Goal: Complete application form: Complete application form

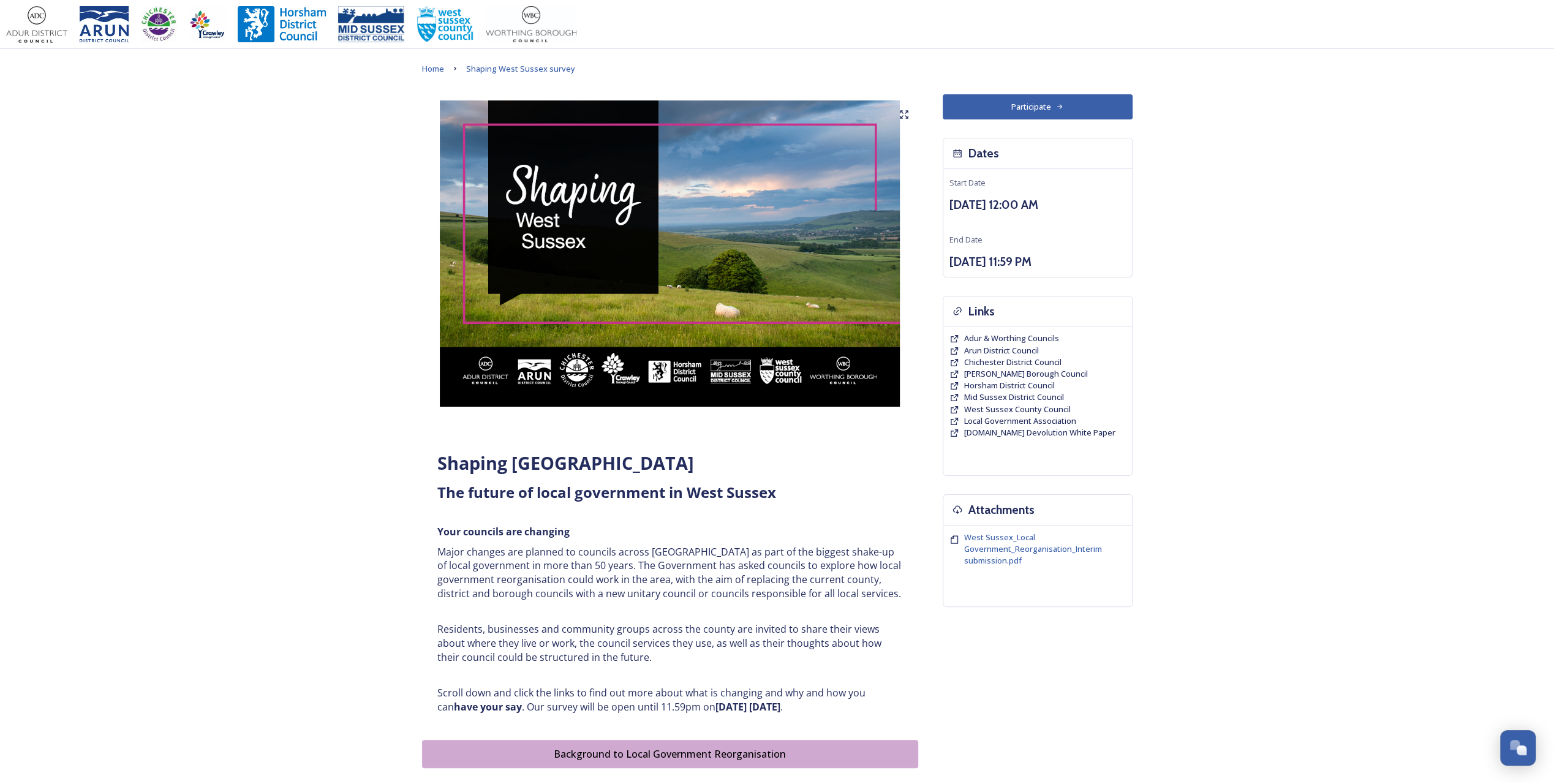
click at [778, 110] on button "Participate" at bounding box center [1038, 107] width 190 height 25
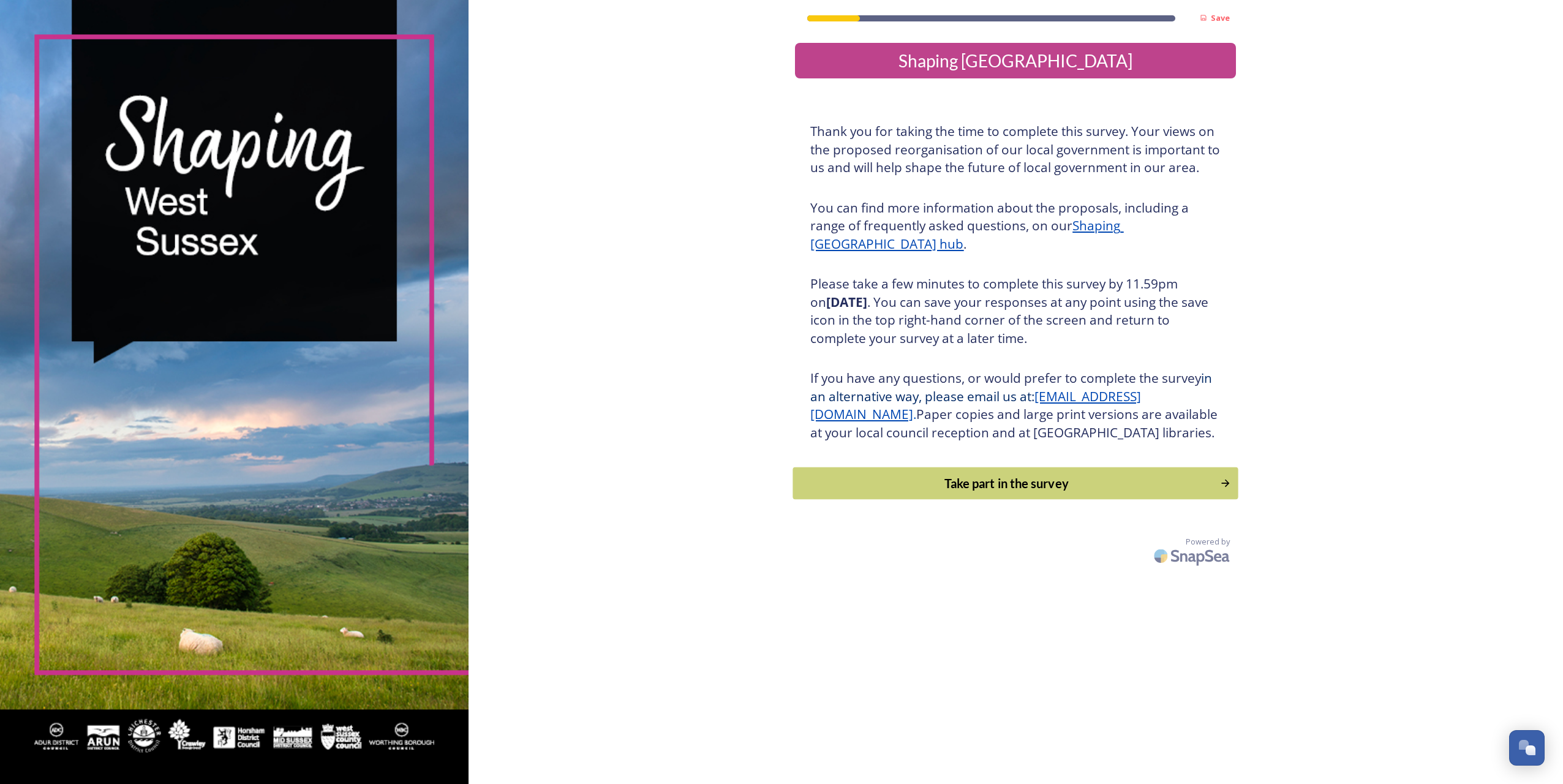
click at [993, 493] on div "Take part in the survey" at bounding box center [1006, 483] width 414 height 18
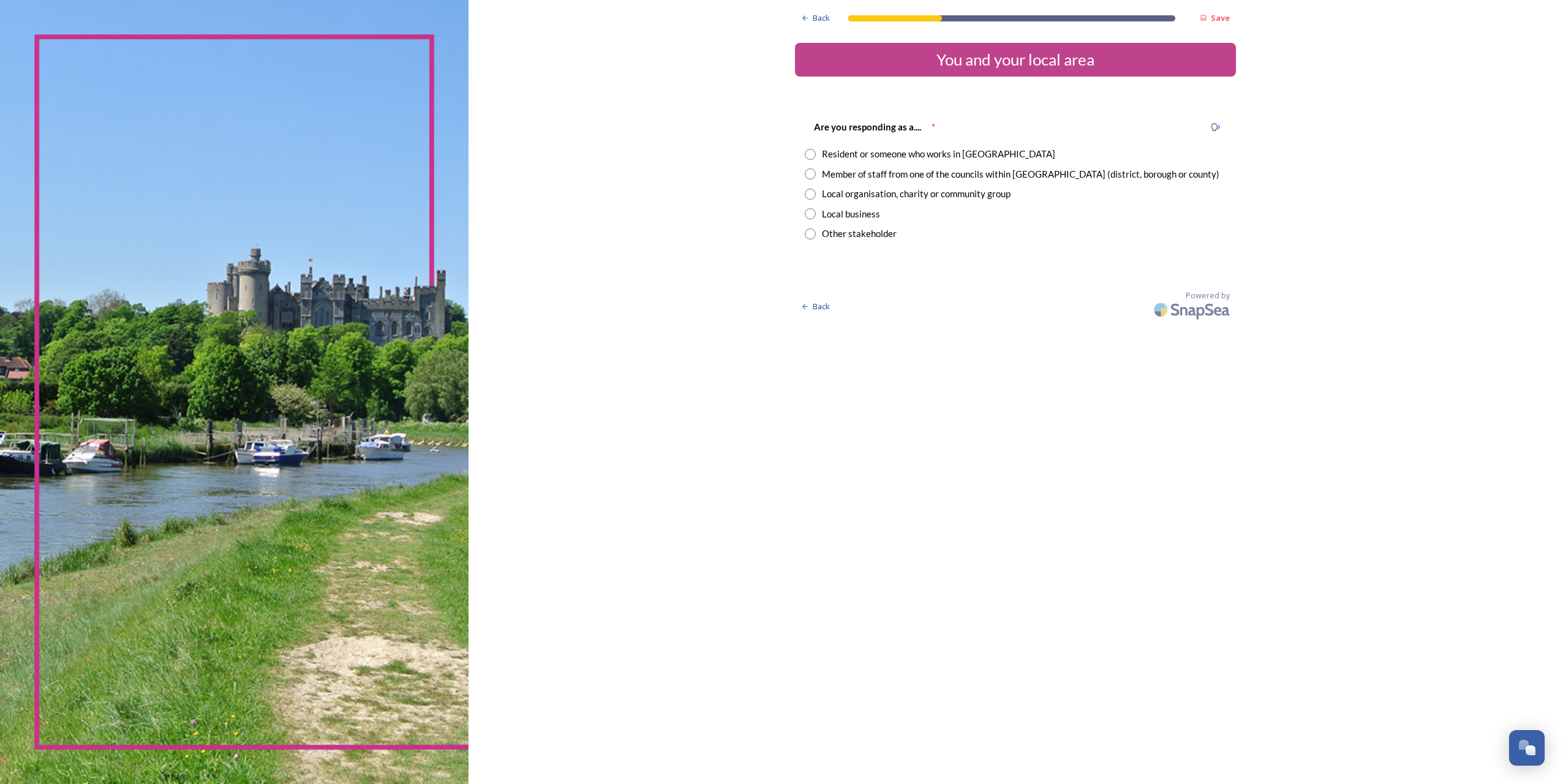
click at [904, 174] on div "Member of staff from one of the councils within [GEOGRAPHIC_DATA] (district, bo…" at bounding box center [1020, 174] width 398 height 14
radio input "true"
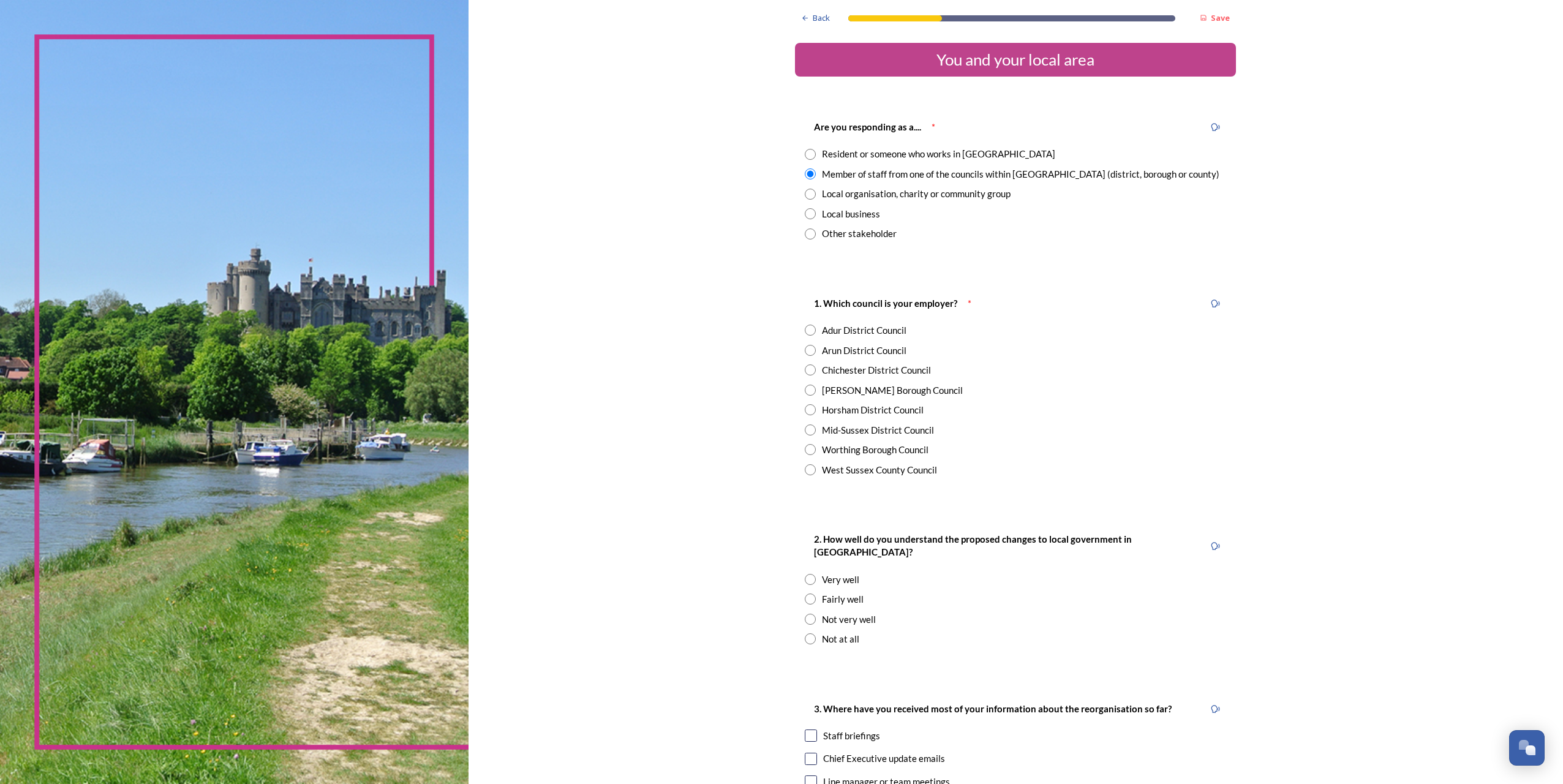
click at [857, 354] on div "Arun District Council" at bounding box center [864, 350] width 84 height 14
radio input "true"
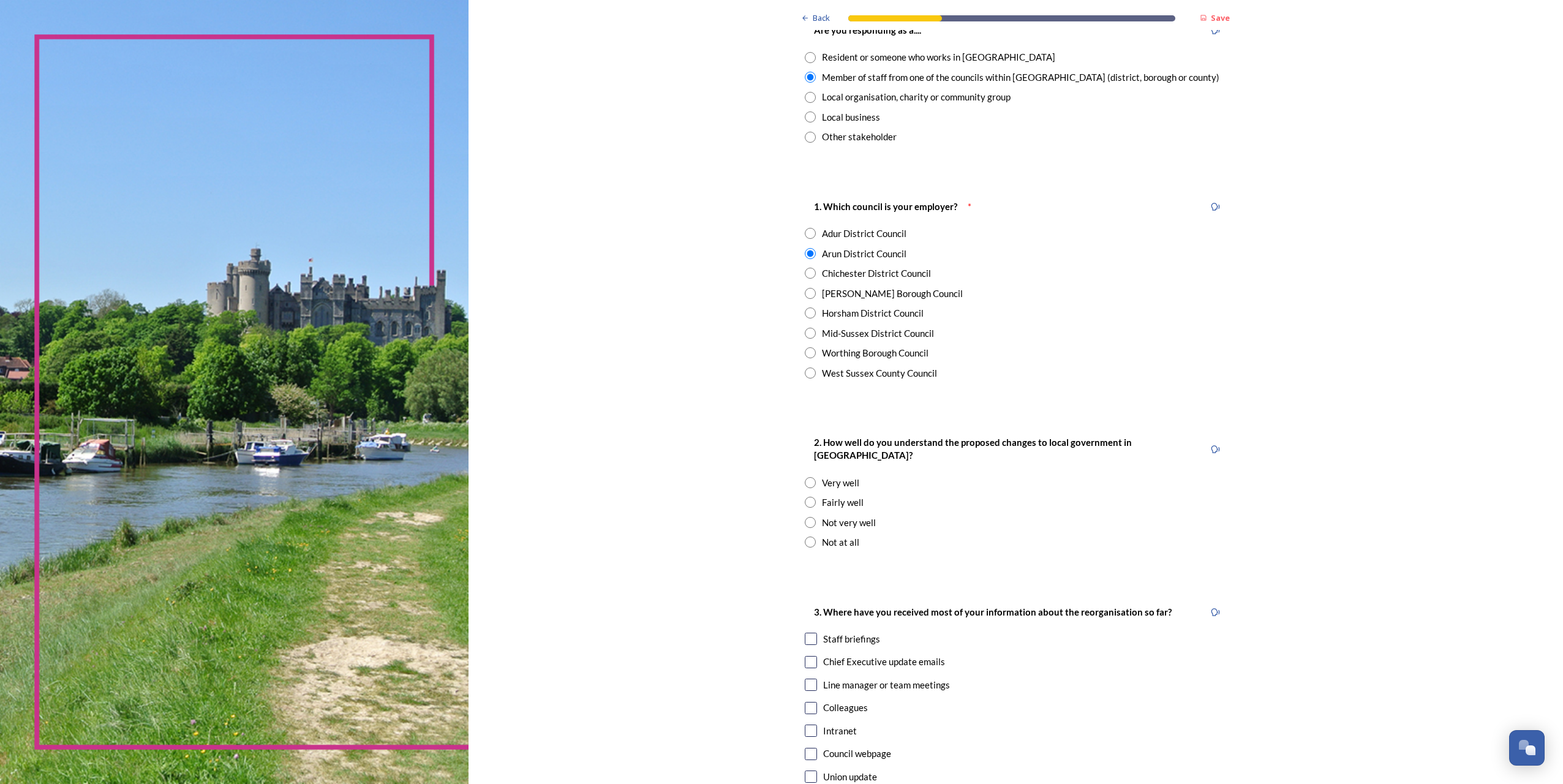
scroll to position [122, 0]
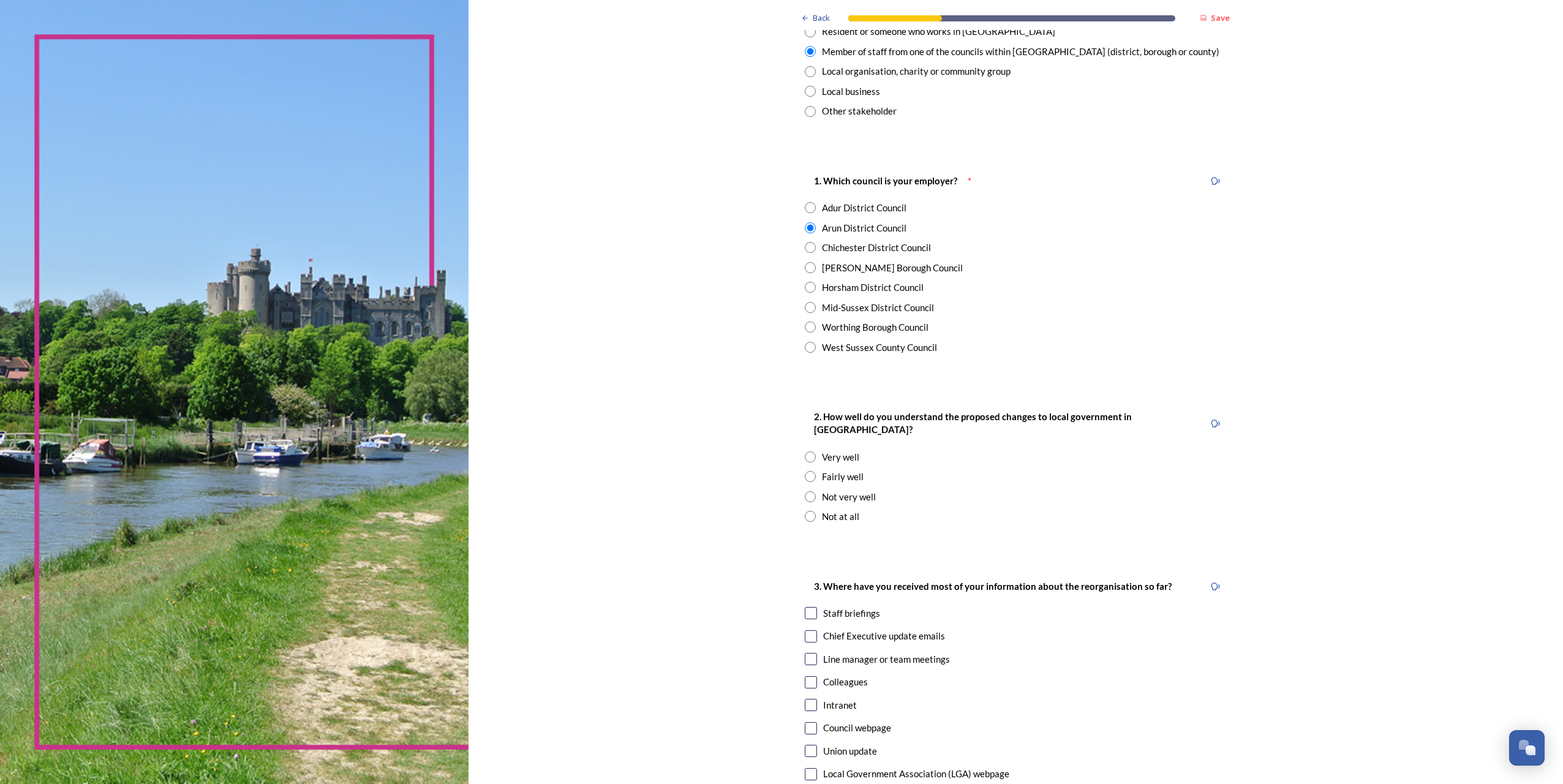
click at [840, 490] on div "Not very well" at bounding box center [848, 497] width 54 height 14
radio input "true"
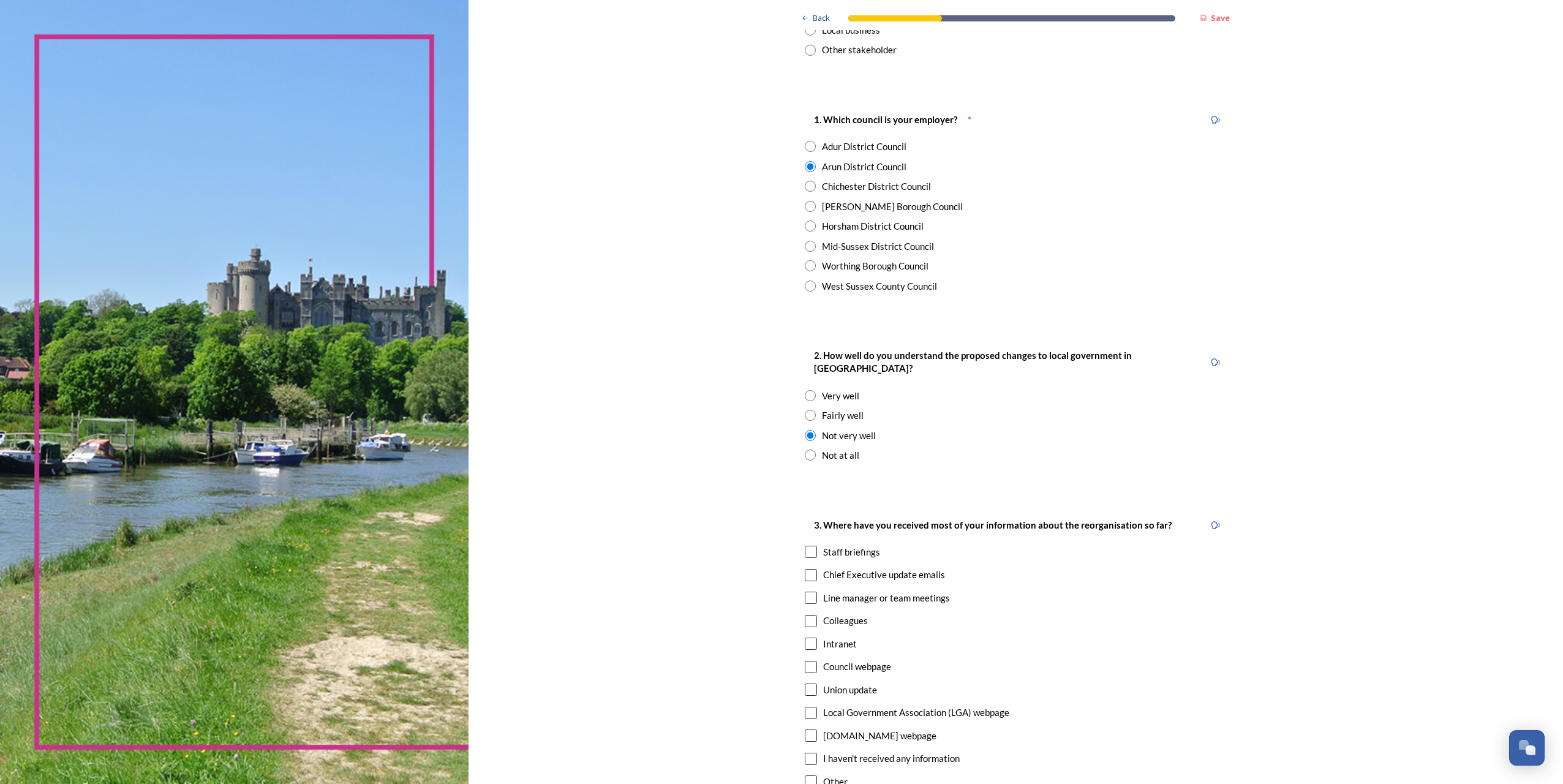
scroll to position [306, 0]
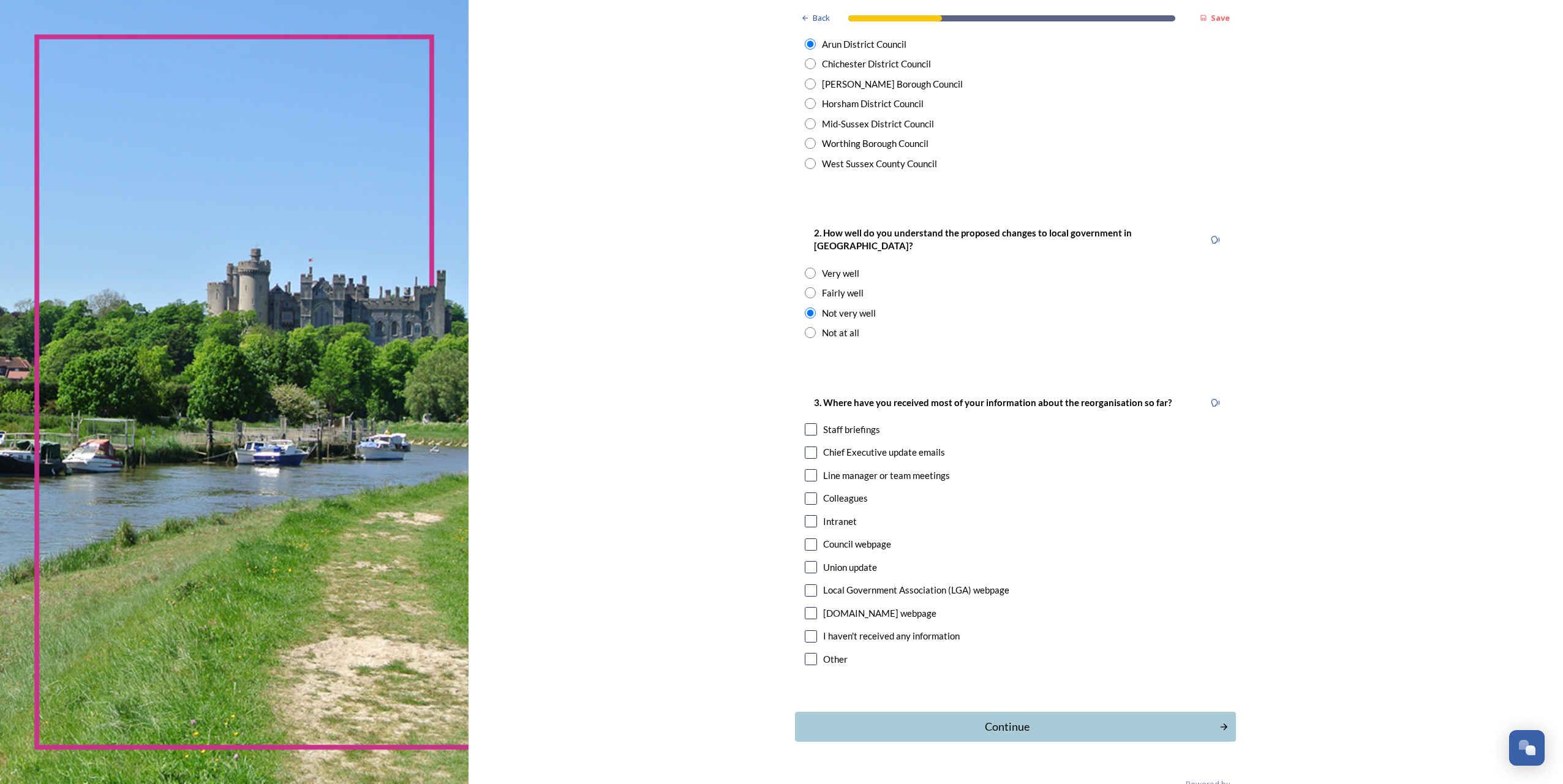
click at [805, 423] on input "checkbox" at bounding box center [811, 429] width 12 height 12
checkbox input "true"
click at [993, 718] on div "Continue" at bounding box center [1007, 727] width 414 height 17
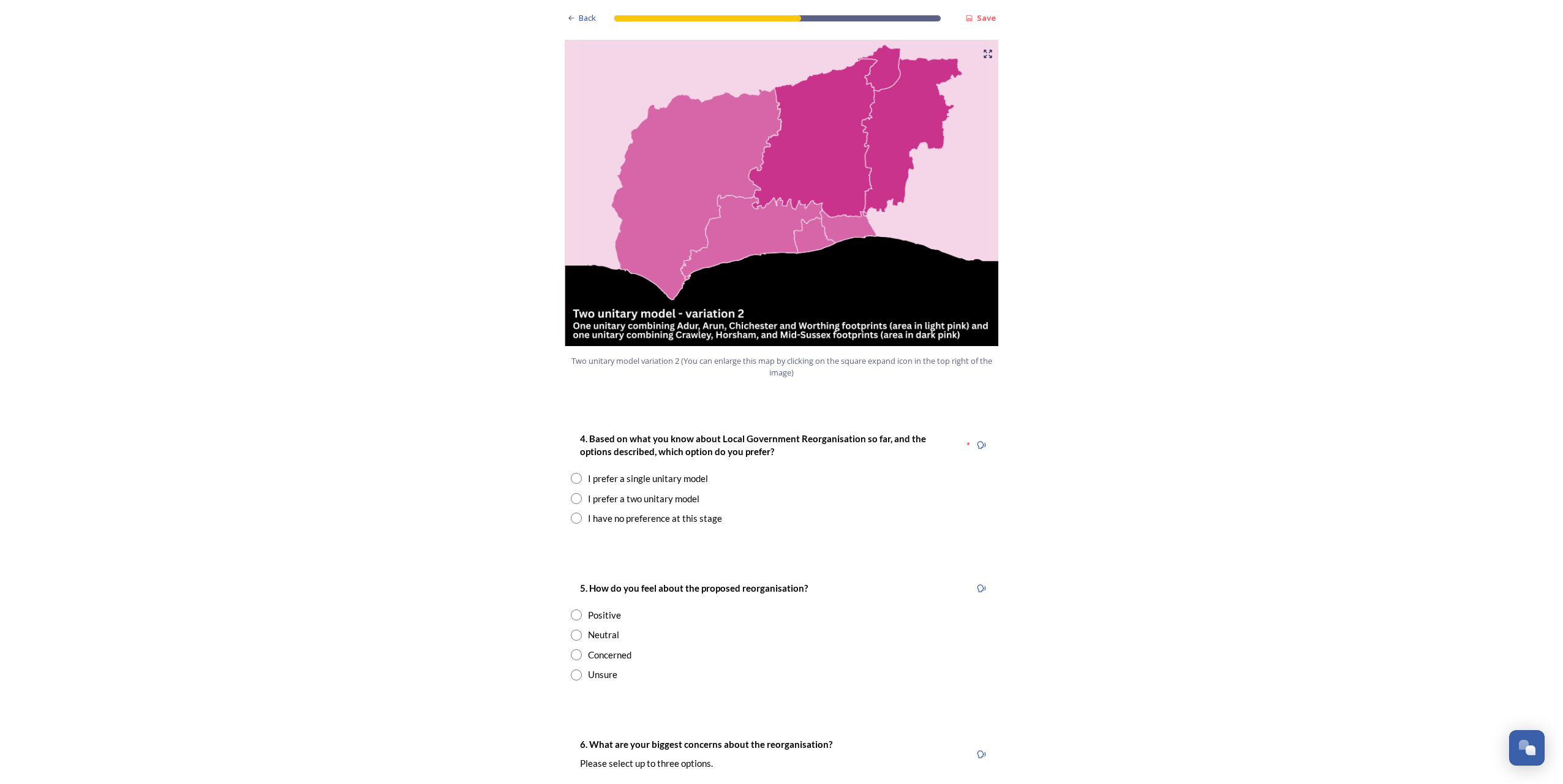
scroll to position [1286, 0]
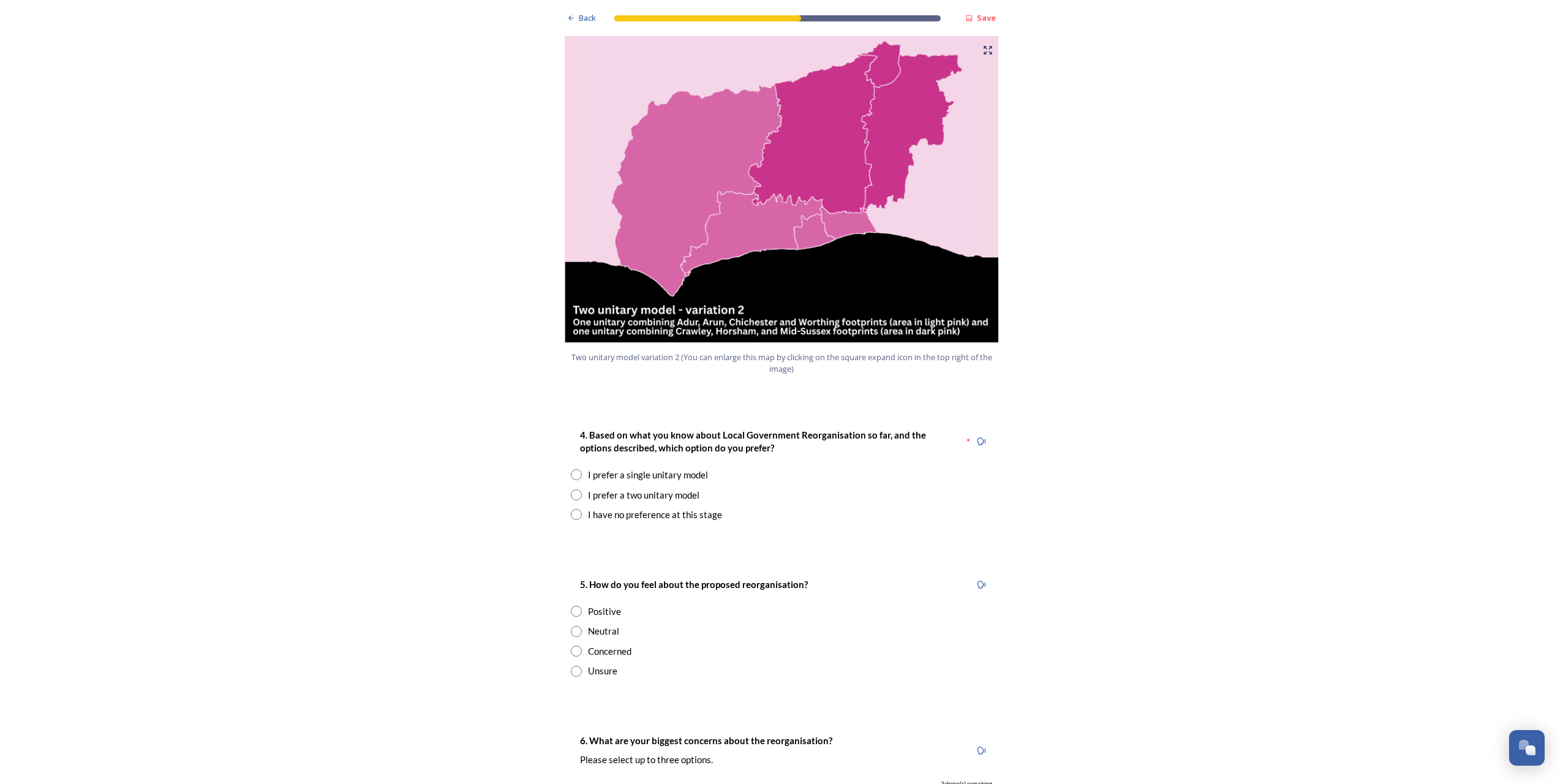
click at [669, 488] on div "I prefer a two unitary model" at bounding box center [643, 495] width 112 height 14
radio input "true"
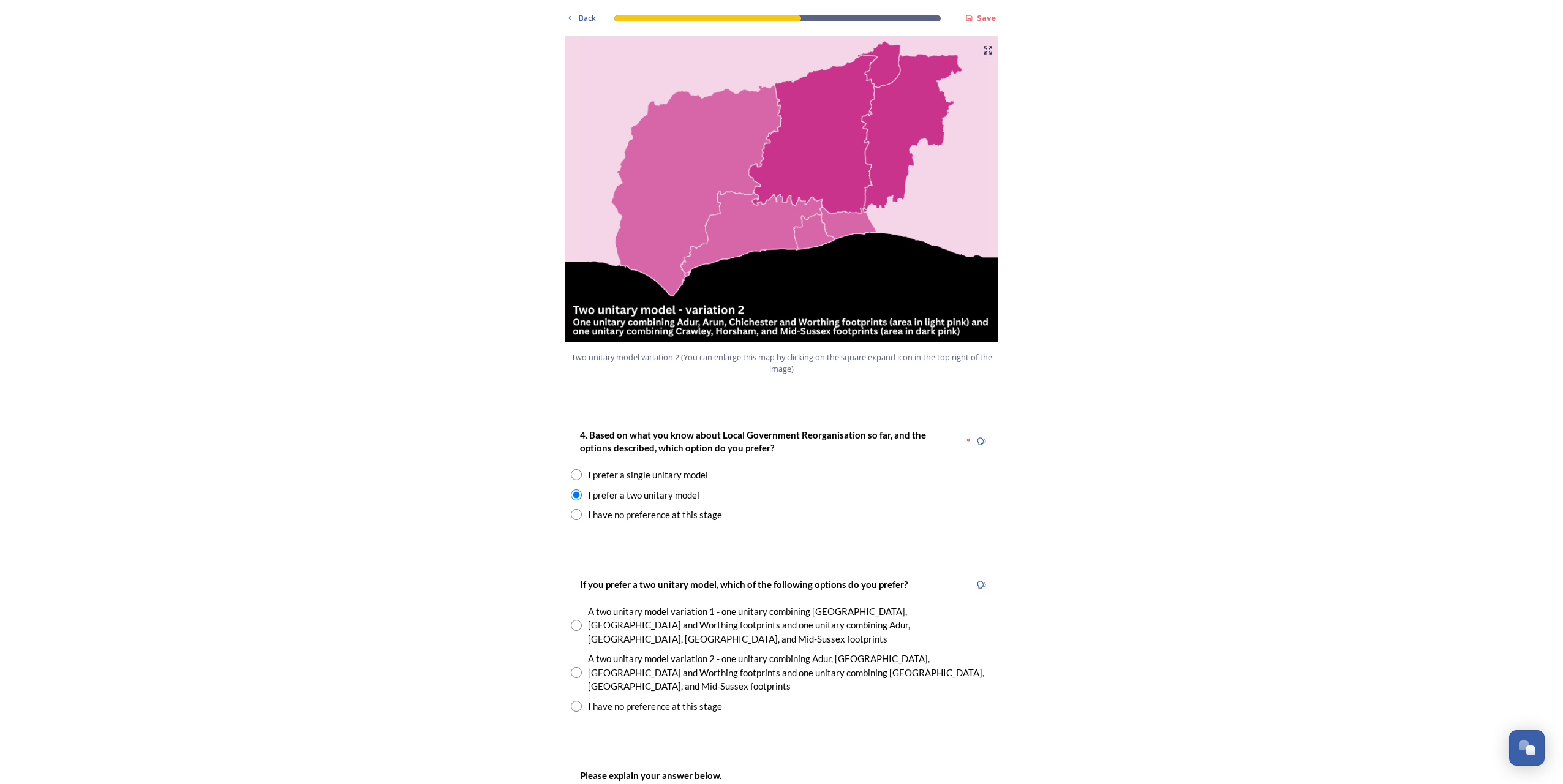
click at [675, 604] on div "A two unitary model variation 1 - one unitary combining [GEOGRAPHIC_DATA], [GEO…" at bounding box center [790, 625] width 404 height 41
radio input "true"
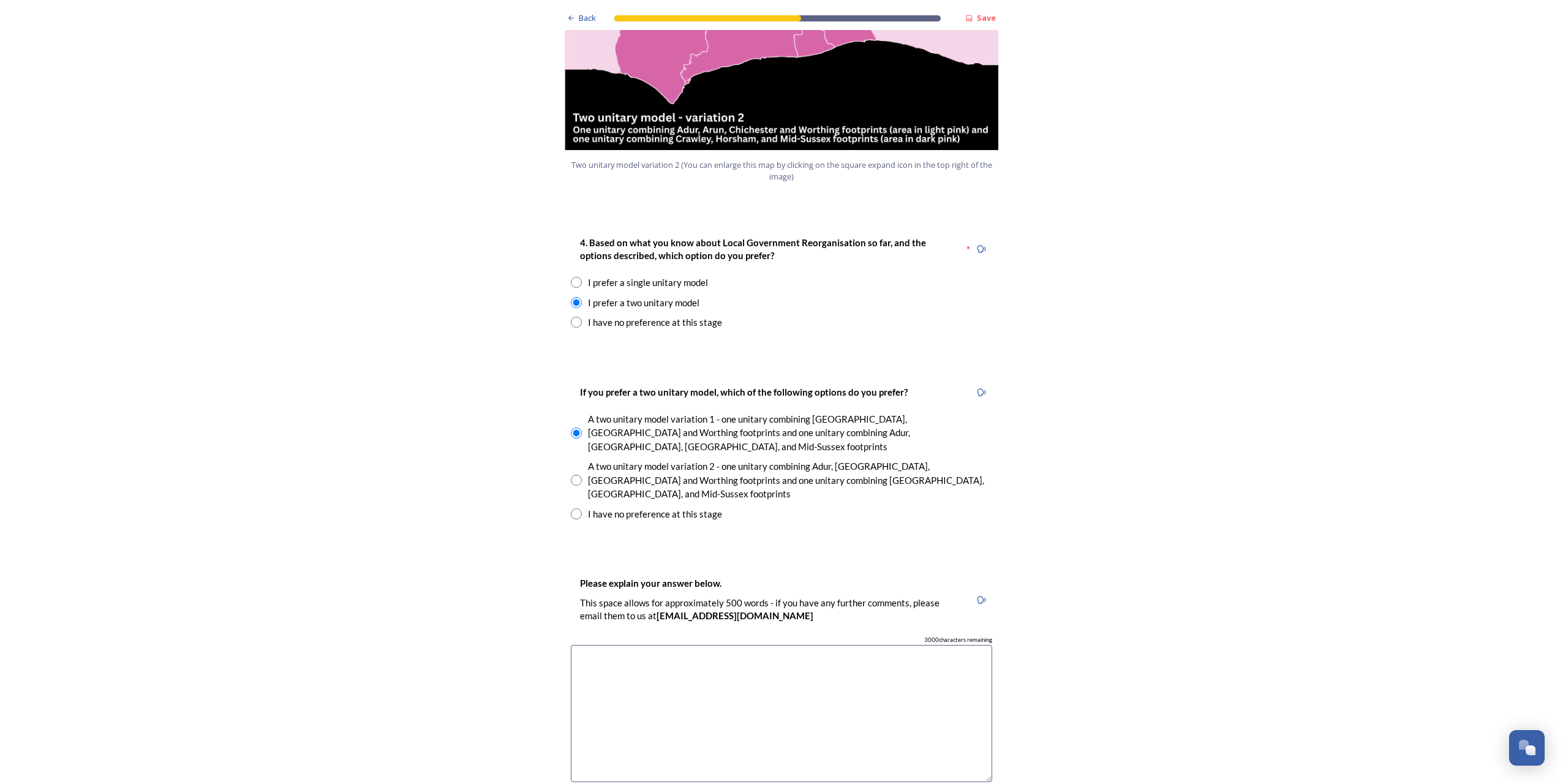
scroll to position [1531, 0]
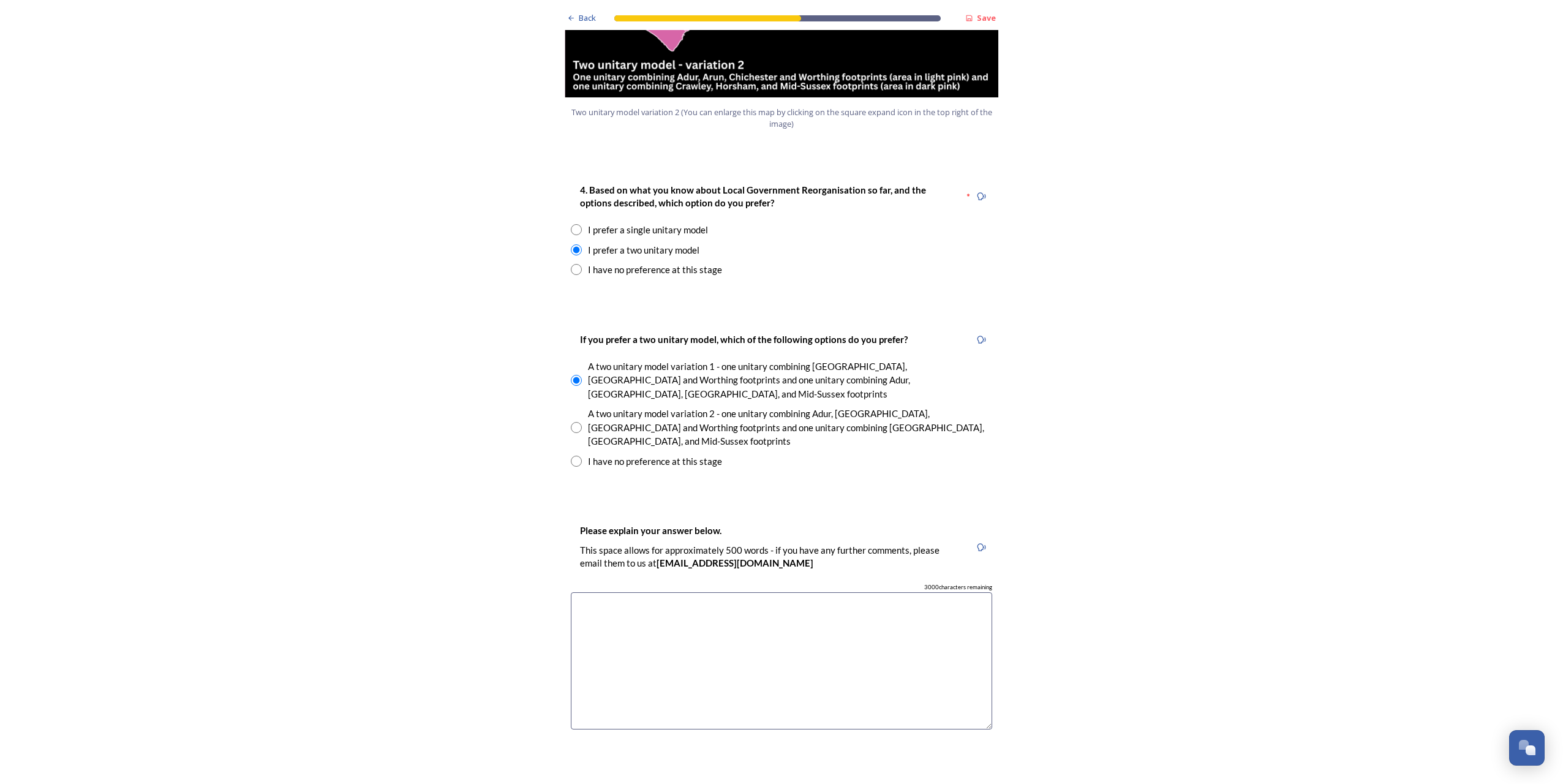
click at [794, 640] on textarea at bounding box center [782, 661] width 421 height 138
type textarea "l"
click at [737, 592] on textarea "Local government should be kept local" at bounding box center [782, 661] width 421 height 138
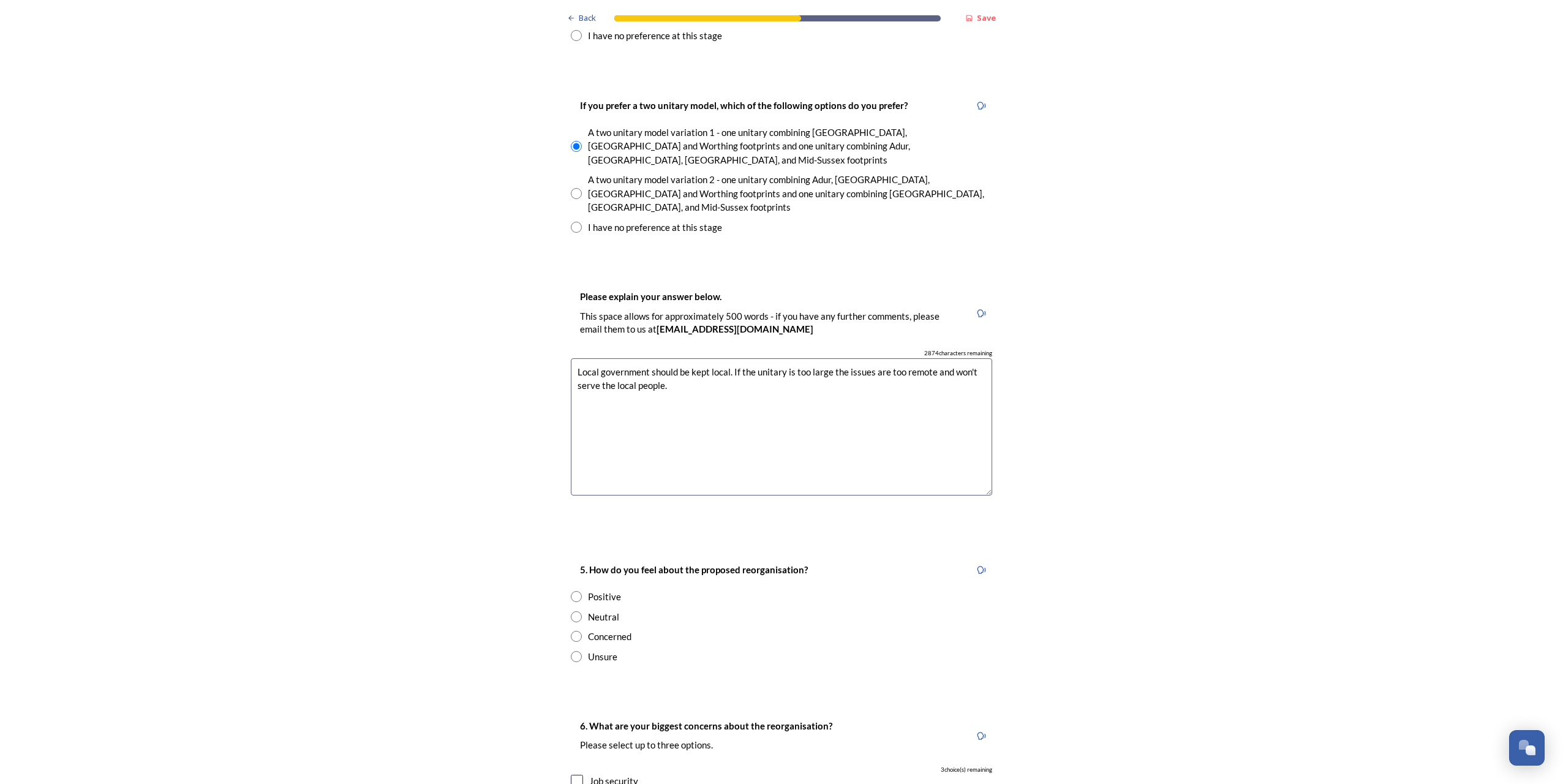
scroll to position [1776, 0]
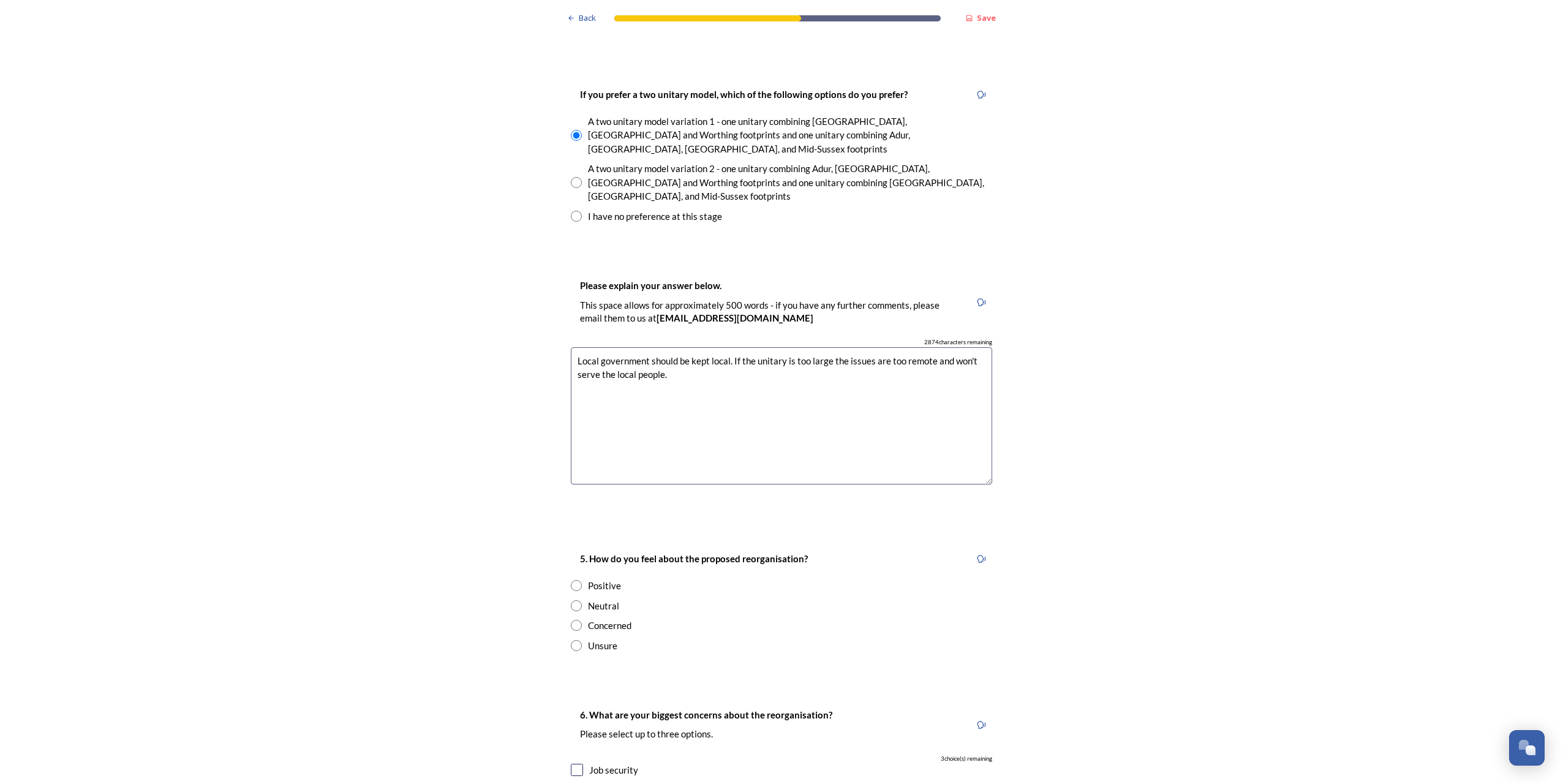
type textarea "Local government should be kept local. If the unitary is too large the issues a…"
click at [571, 618] on div "Concerned" at bounding box center [782, 625] width 421 height 14
radio input "true"
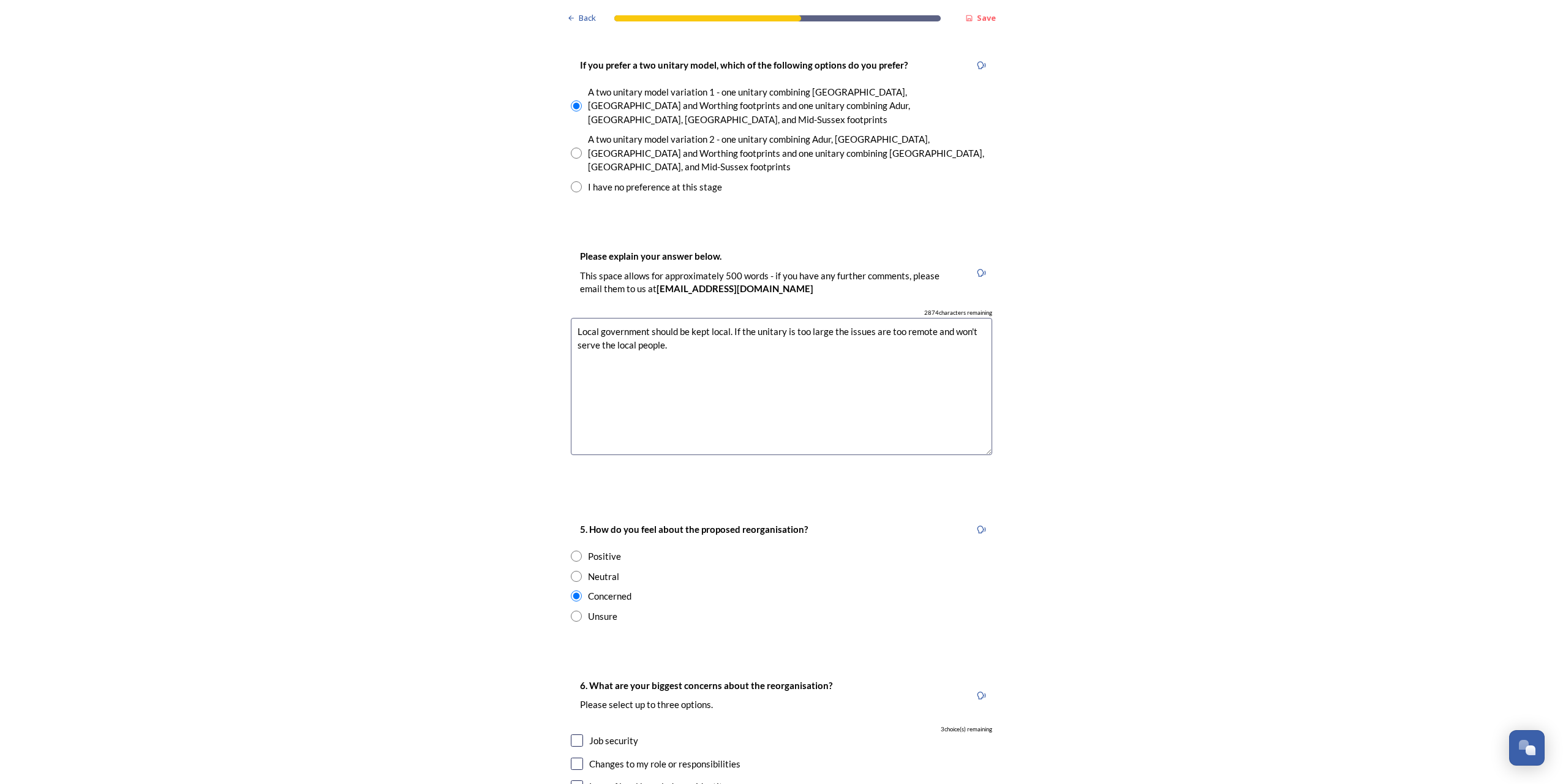
scroll to position [1960, 0]
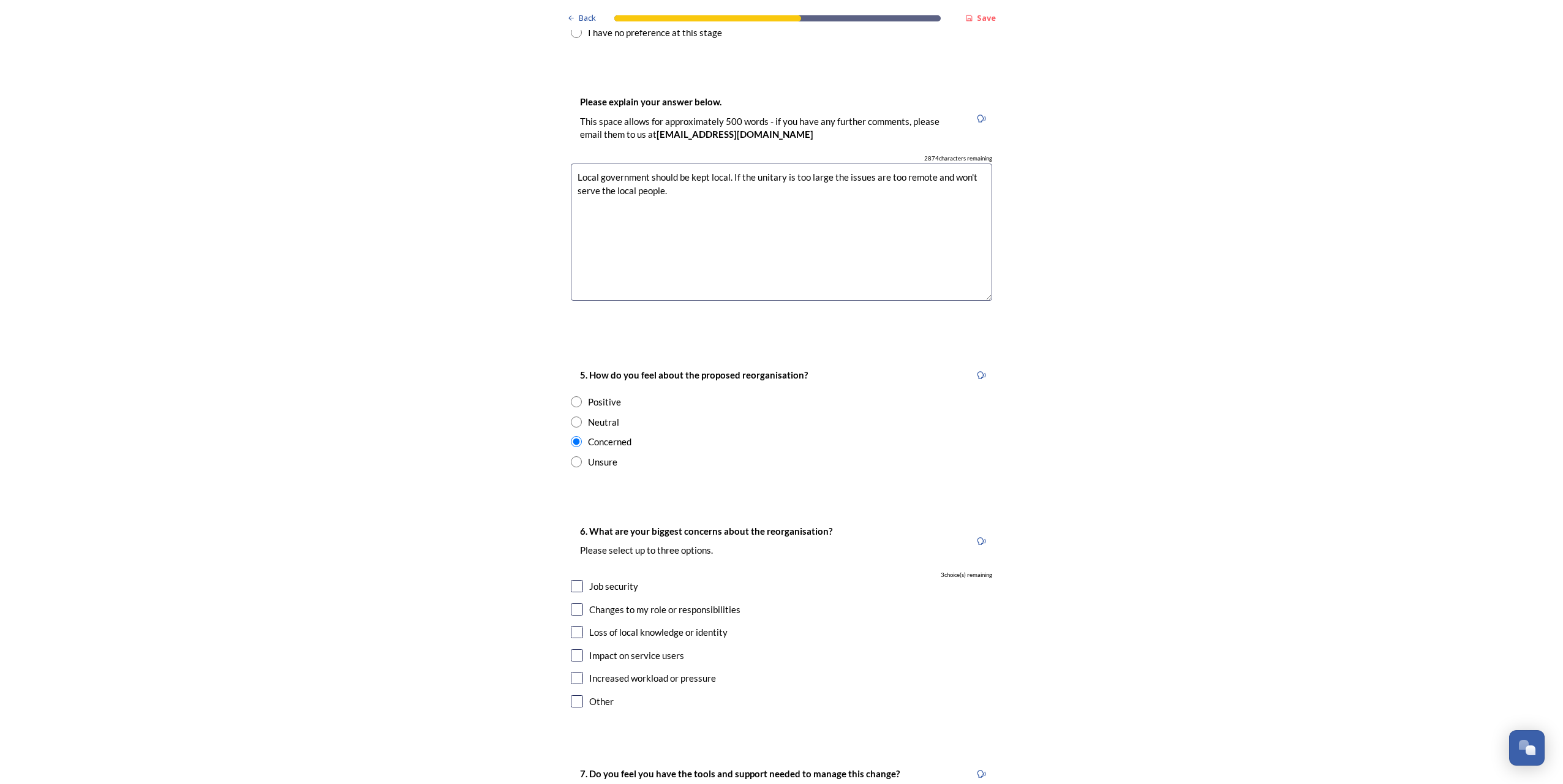
click at [573, 649] on input "checkbox" at bounding box center [577, 655] width 12 height 12
checkbox input "true"
click at [571, 580] on input "checkbox" at bounding box center [577, 586] width 12 height 12
checkbox input "true"
click at [578, 626] on input "checkbox" at bounding box center [577, 632] width 12 height 12
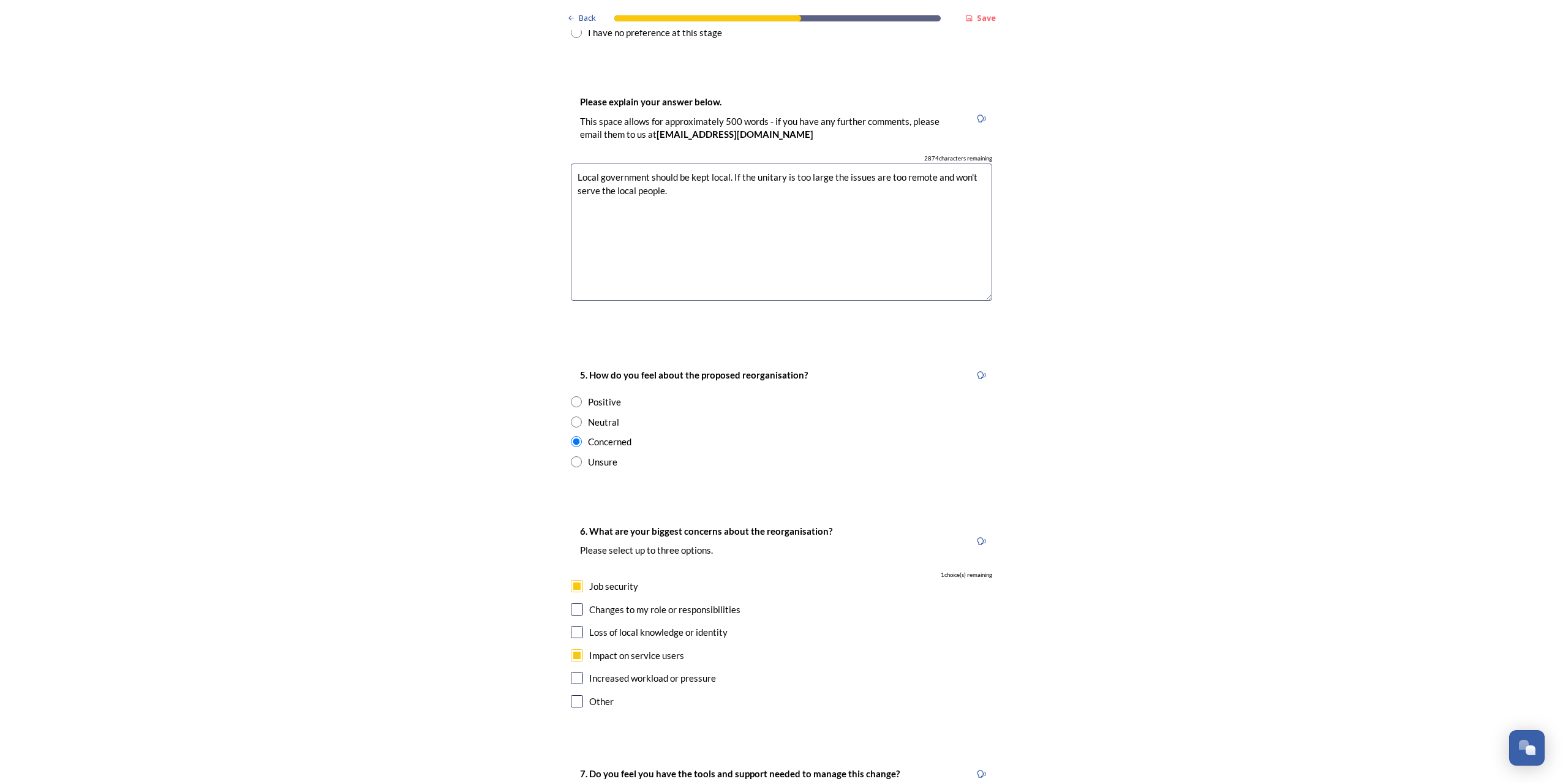
checkbox input "true"
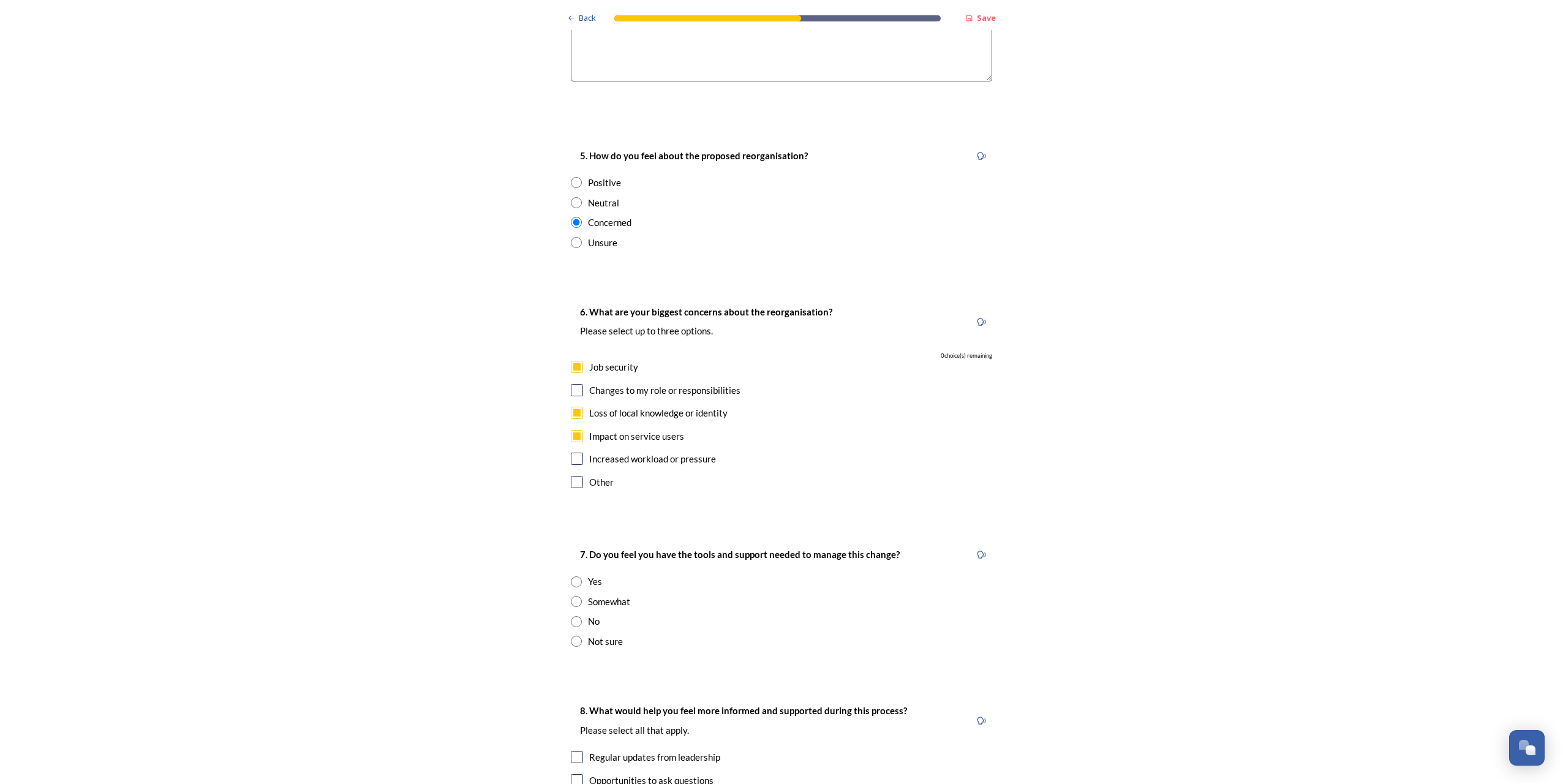
scroll to position [2204, 0]
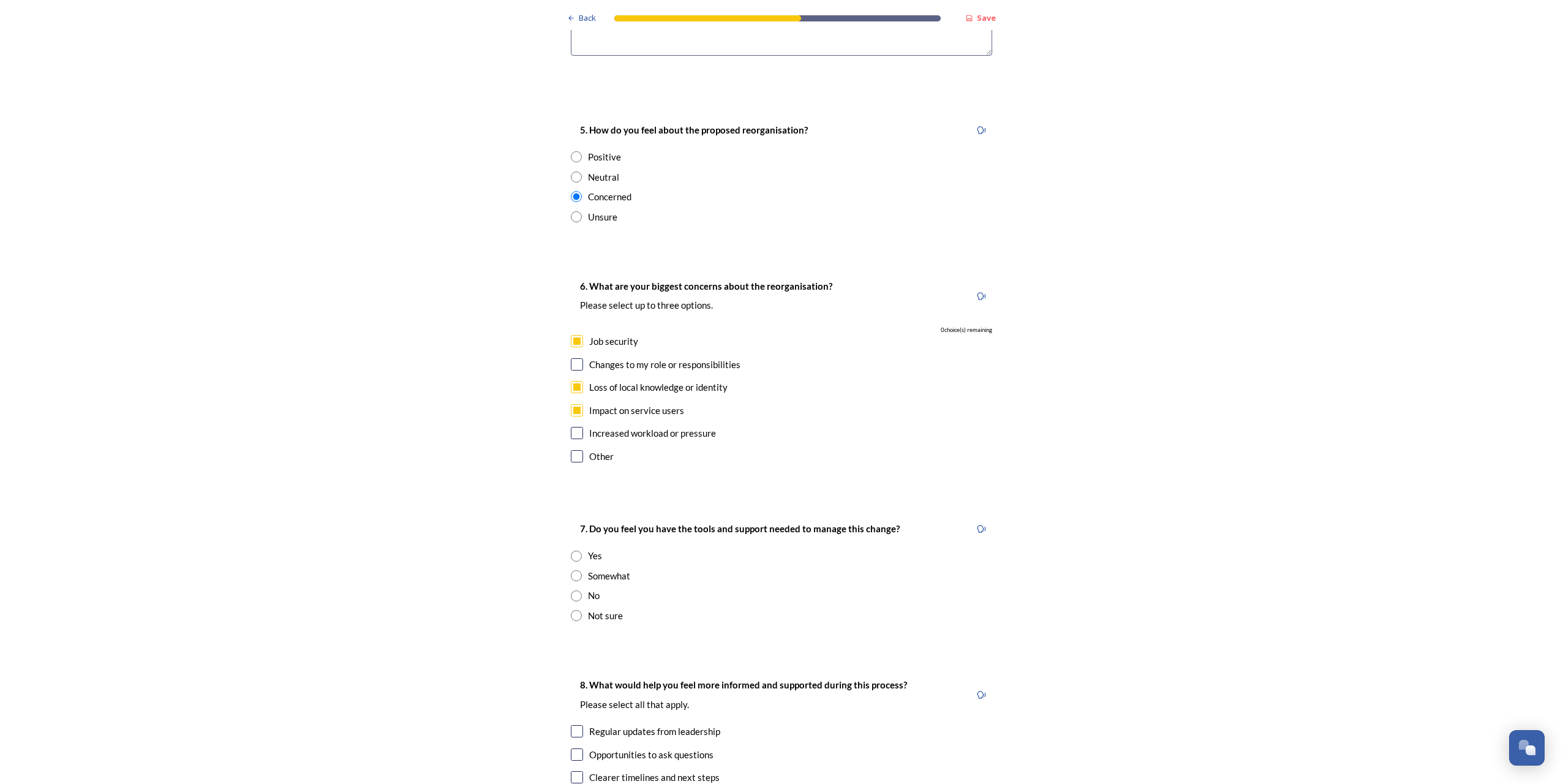
click at [572, 570] on input "radio" at bounding box center [576, 575] width 11 height 11
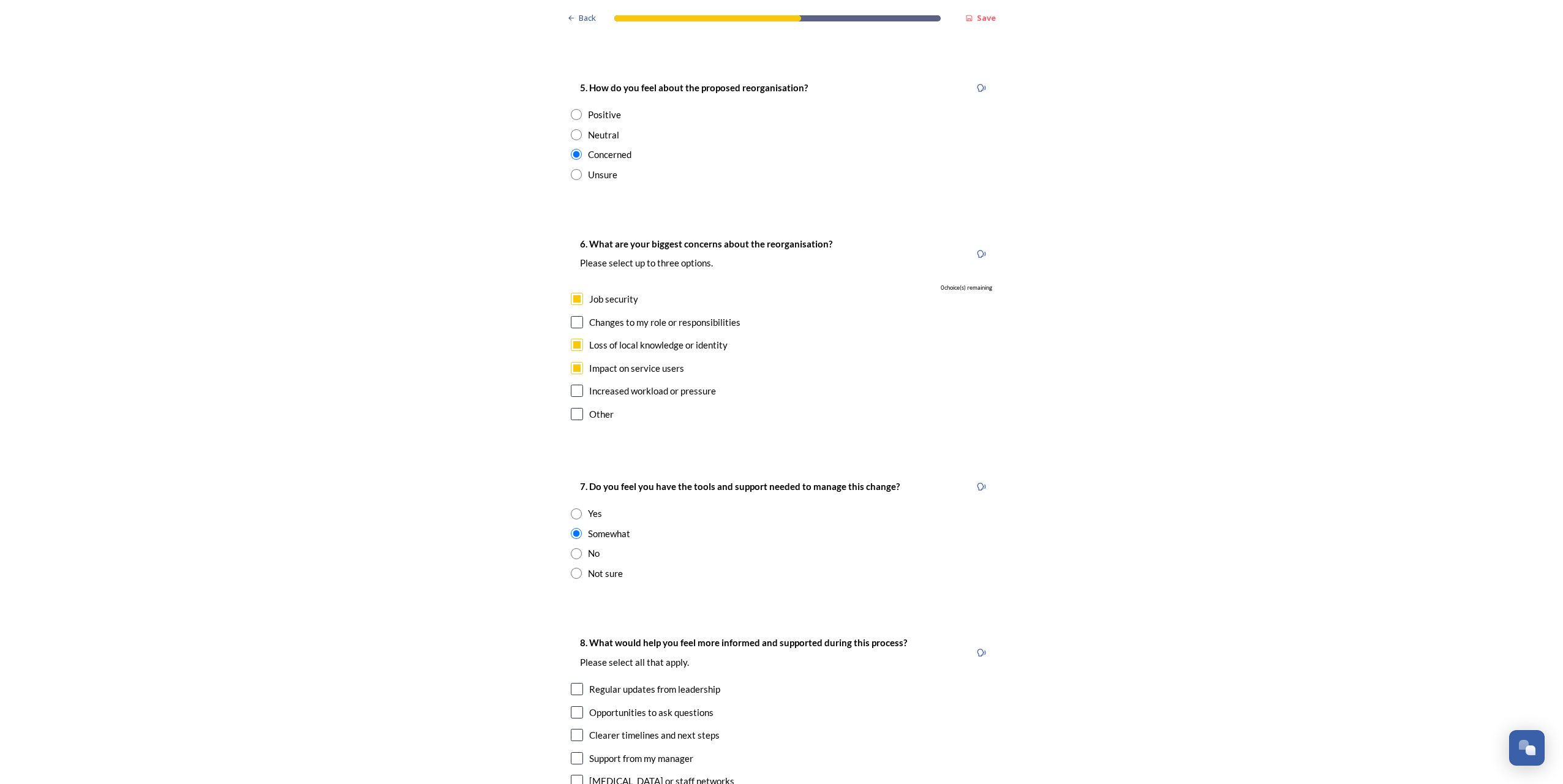
scroll to position [2266, 0]
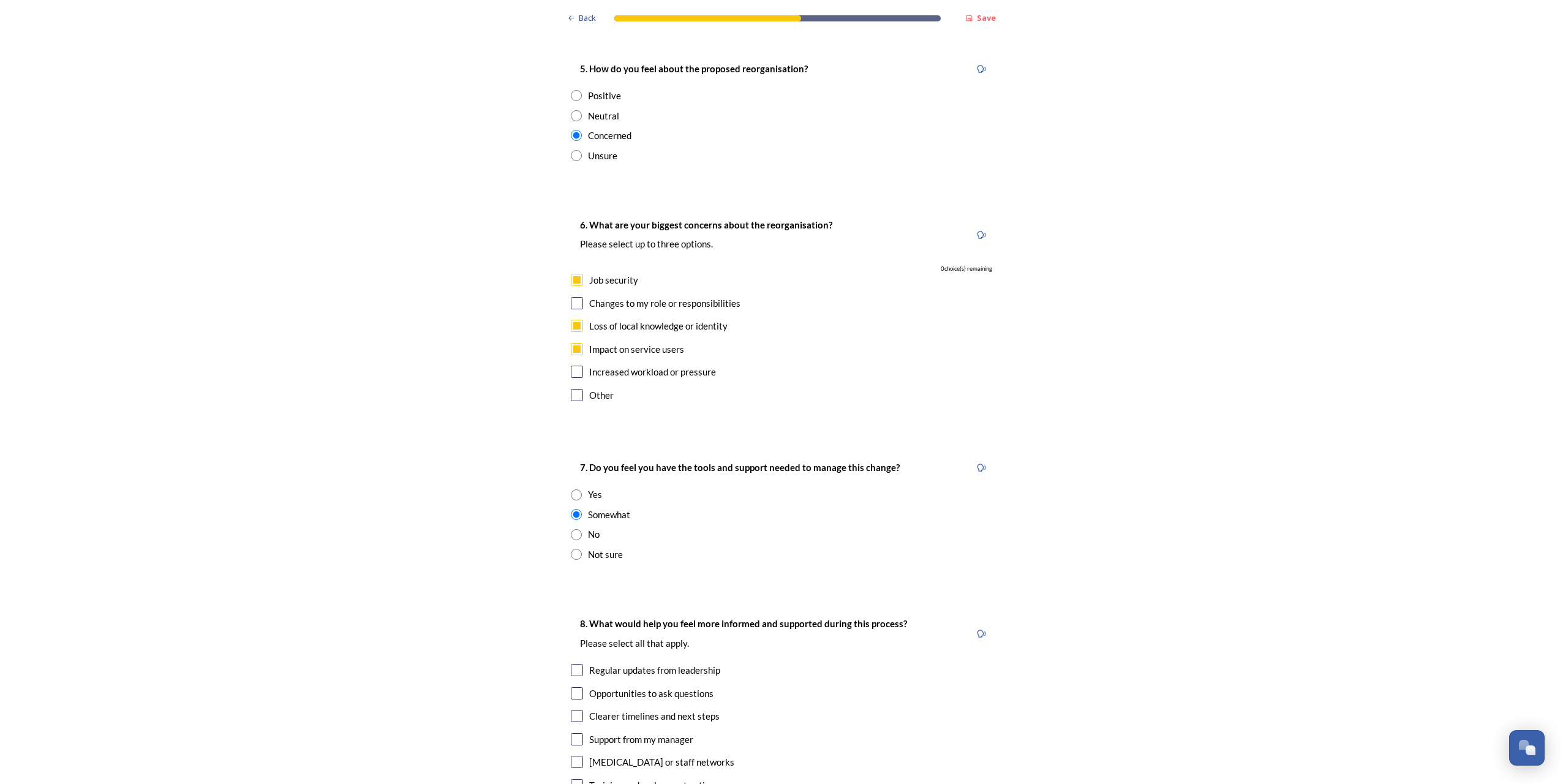
click at [577, 547] on div "Not sure" at bounding box center [782, 554] width 421 height 14
radio input "false"
radio input "true"
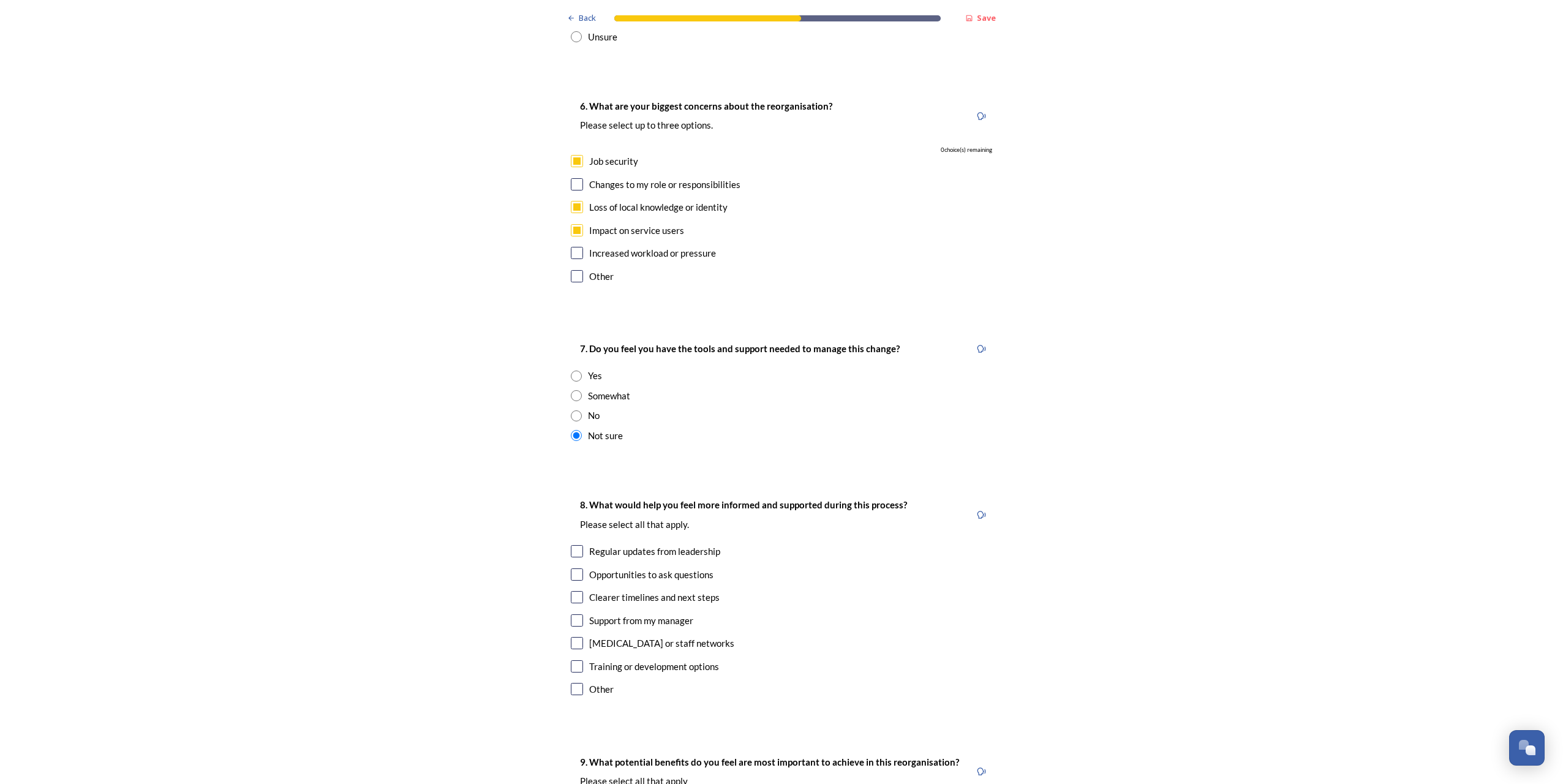
scroll to position [2388, 0]
click at [573, 587] on input "checkbox" at bounding box center [577, 594] width 12 height 12
checkbox input "true"
click at [574, 656] on input "checkbox" at bounding box center [577, 662] width 12 height 12
checkbox input "true"
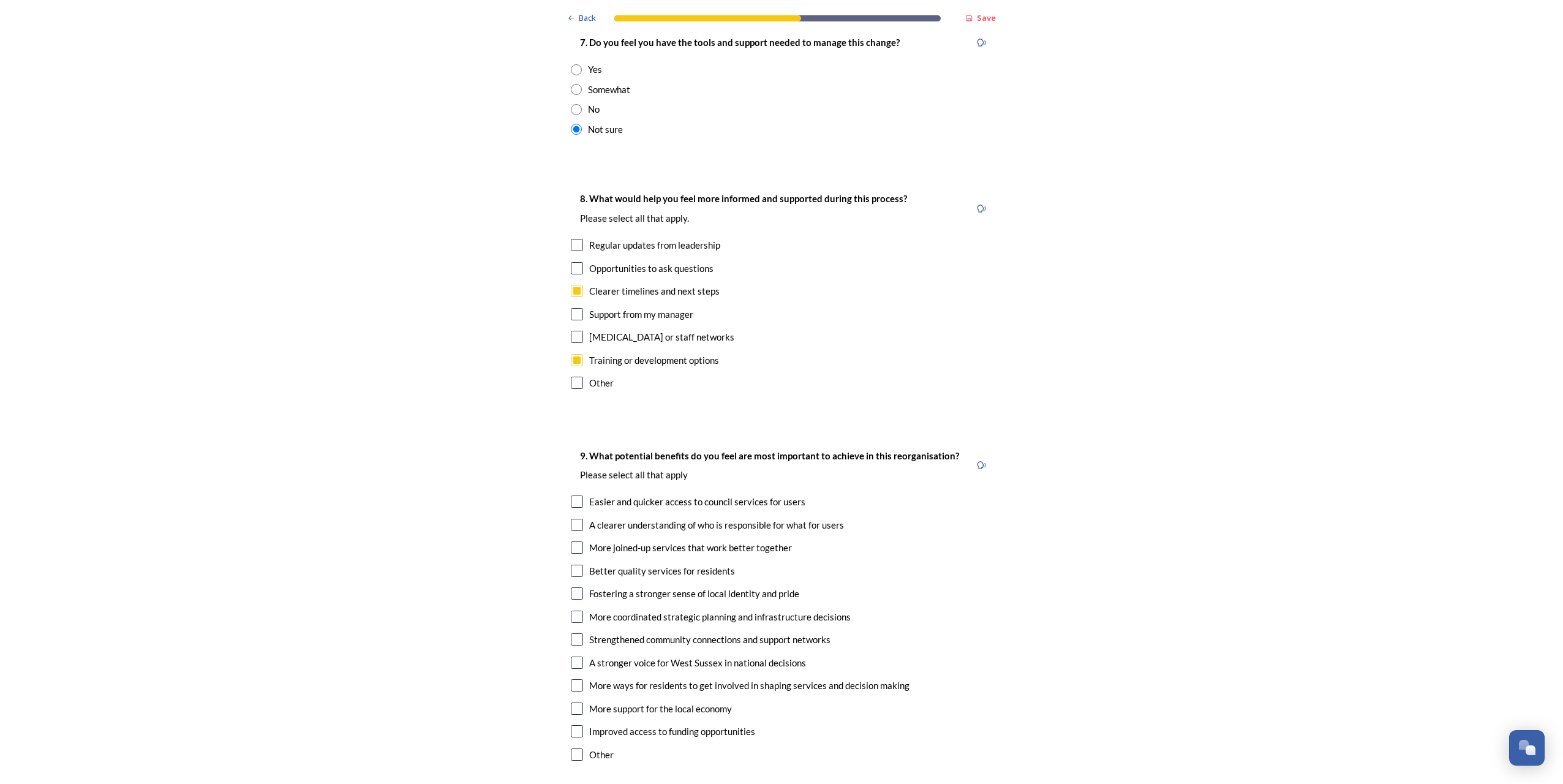
scroll to position [2694, 0]
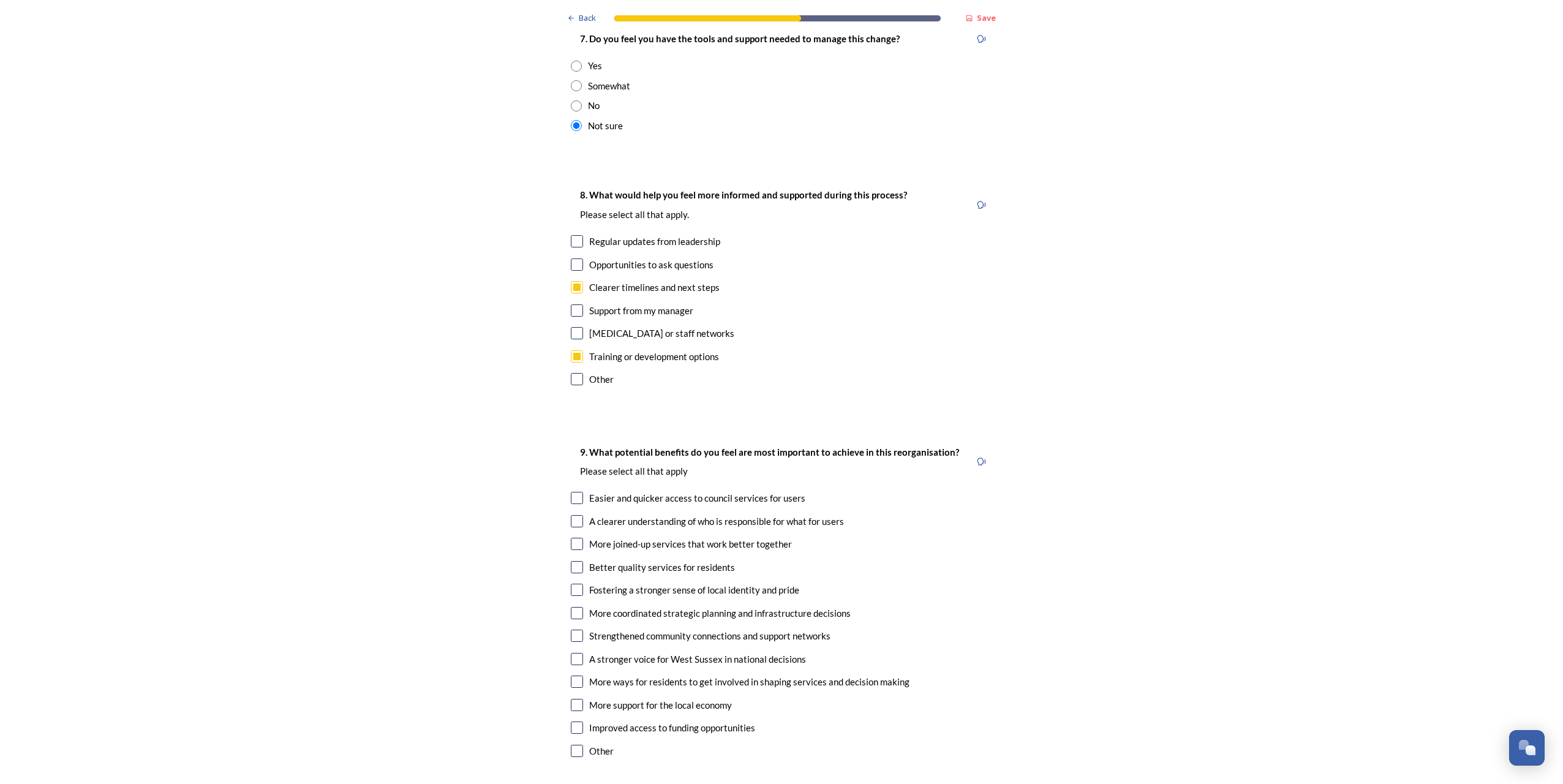
click at [573, 515] on input "checkbox" at bounding box center [577, 521] width 12 height 12
checkbox input "true"
click at [576, 537] on input "checkbox" at bounding box center [577, 543] width 12 height 12
checkbox input "true"
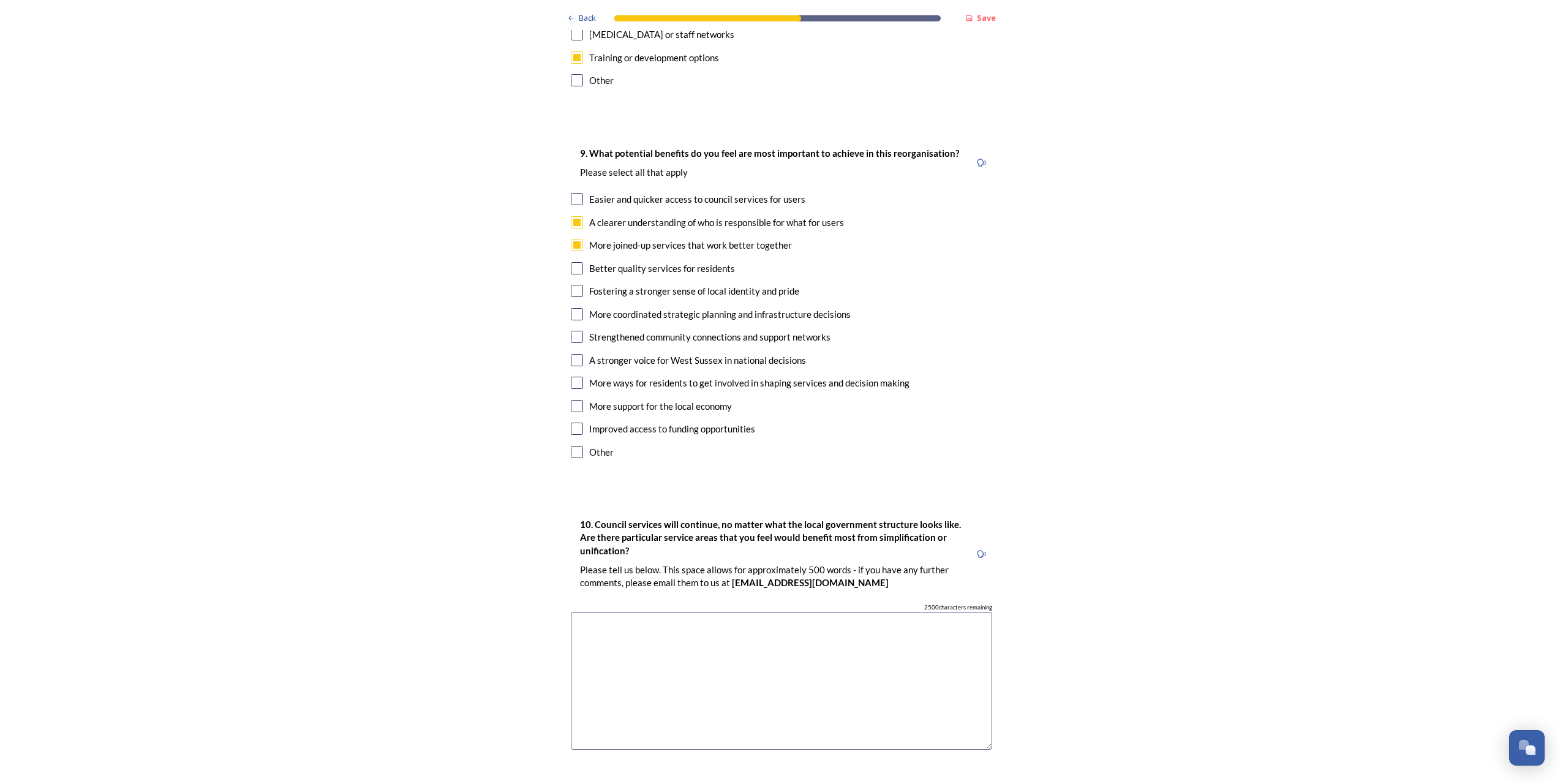
scroll to position [3000, 0]
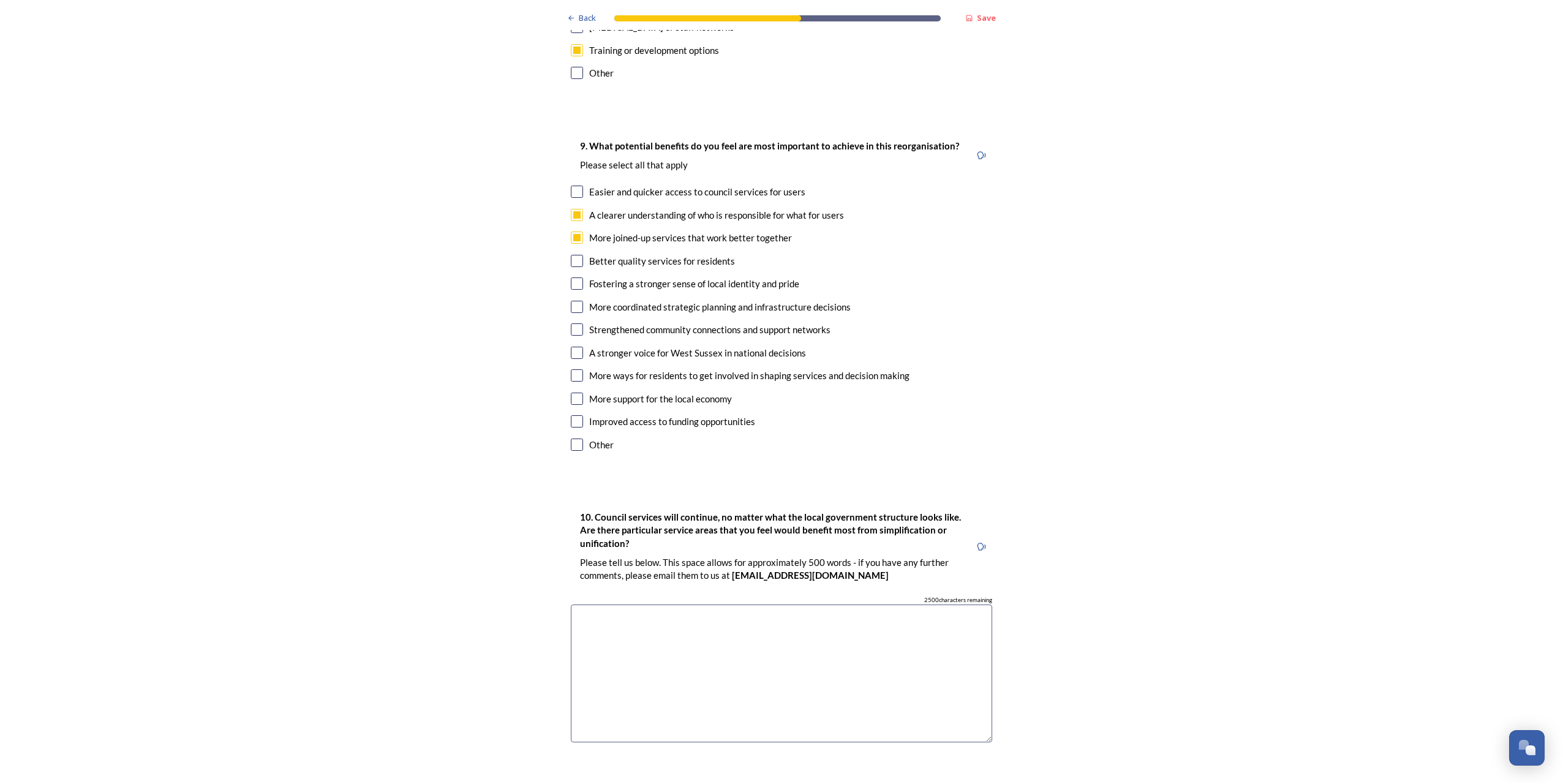
click at [685, 604] on textarea at bounding box center [782, 673] width 421 height 138
click at [681, 604] on textarea at bounding box center [782, 673] width 421 height 138
click at [812, 604] on textarea "Highways and strategic infrastructure planning" at bounding box center [782, 673] width 421 height 138
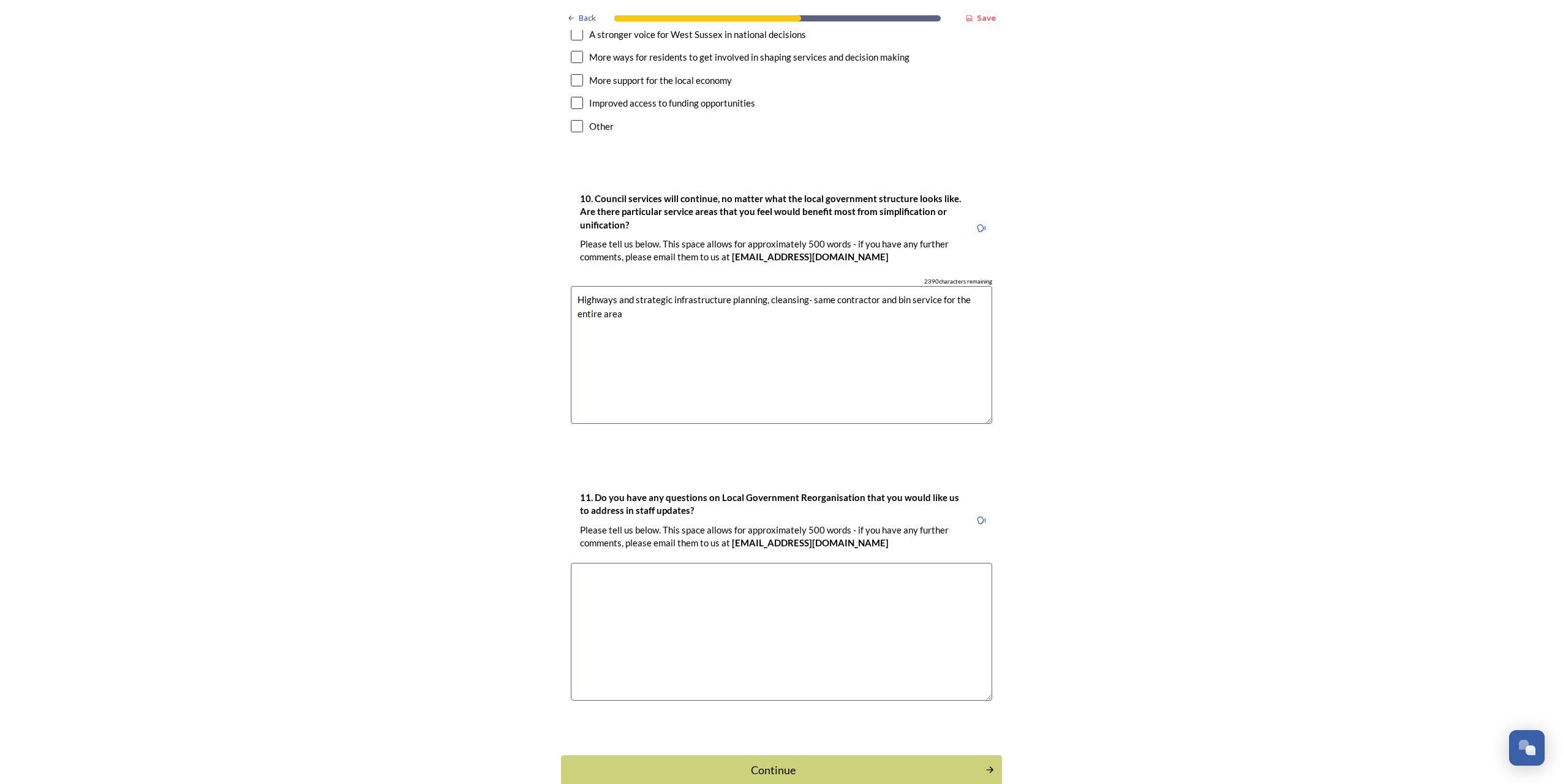
scroll to position [3326, 0]
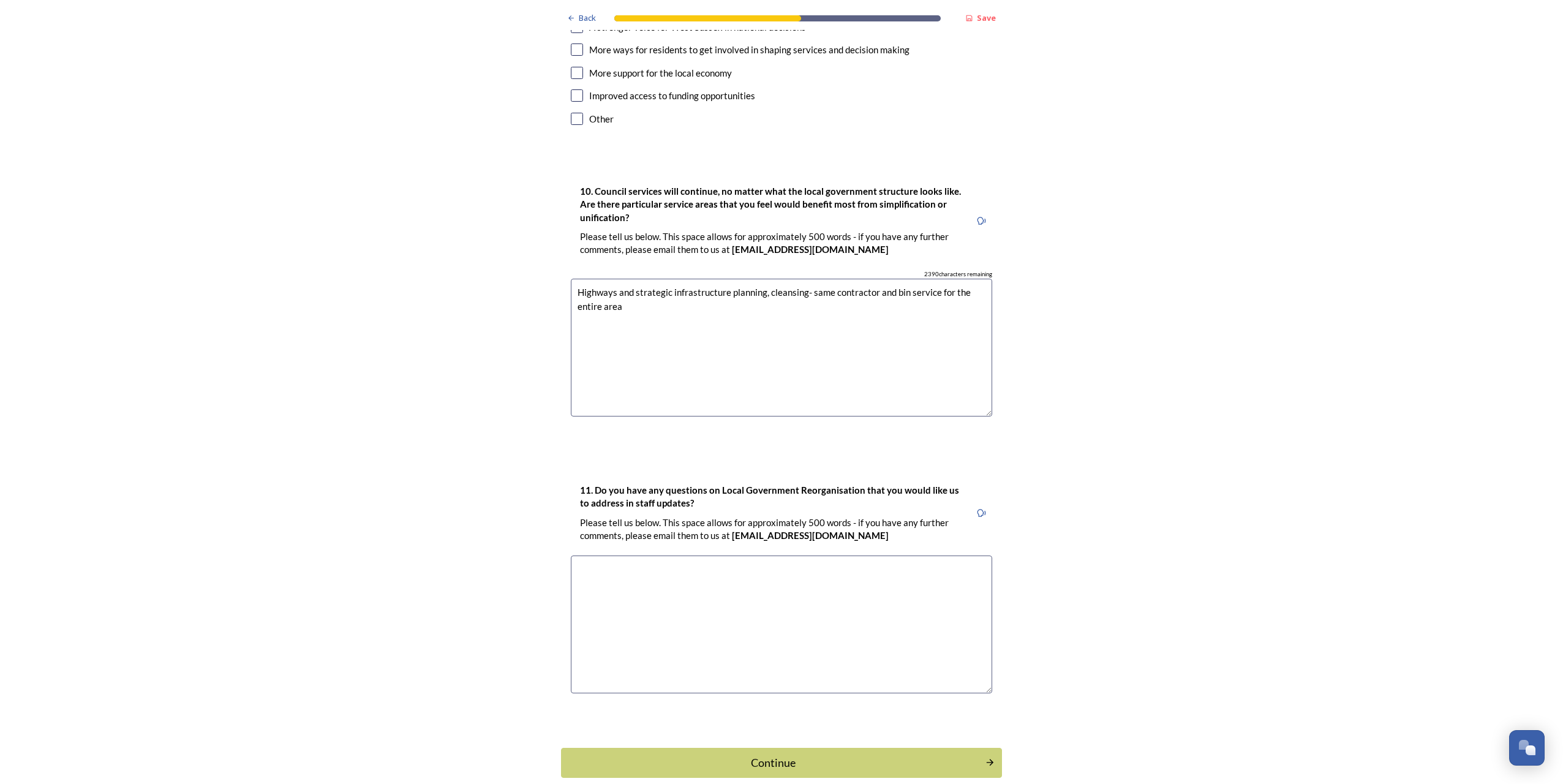
type textarea "Highways and strategic infrastructure planning, cleansing- same contractor and …"
click at [768, 573] on textarea at bounding box center [782, 624] width 421 height 138
click at [893, 555] on textarea at bounding box center [782, 624] width 421 height 138
type textarea "A"
type textarea "Is staff expected to re-locate to different offices? Will we be expected to com…"
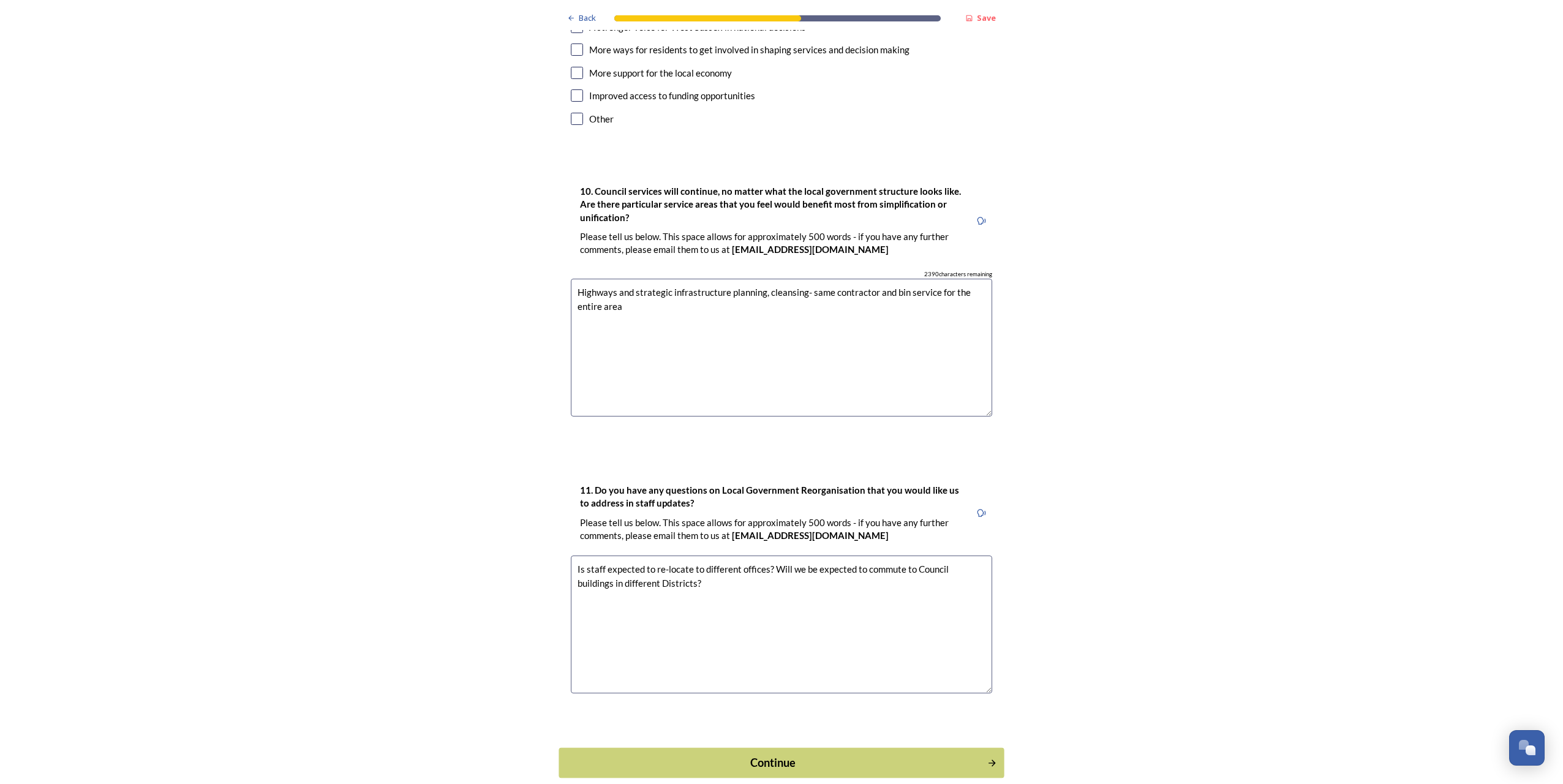
click at [865, 754] on div "Continue" at bounding box center [773, 762] width 414 height 17
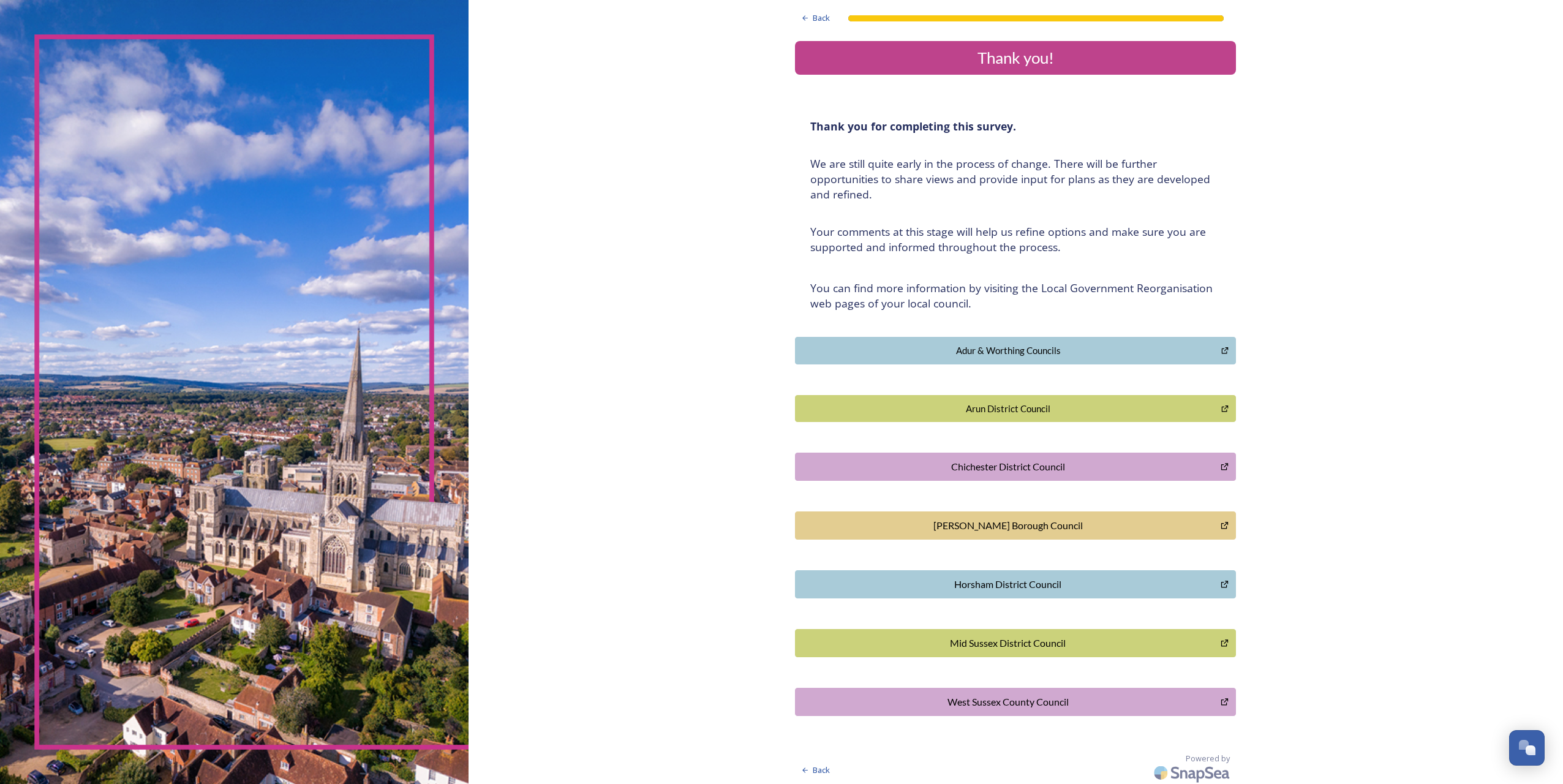
scroll to position [3, 0]
click at [896, 398] on button "Arun District Council" at bounding box center [1015, 408] width 441 height 27
